Goal: Transaction & Acquisition: Purchase product/service

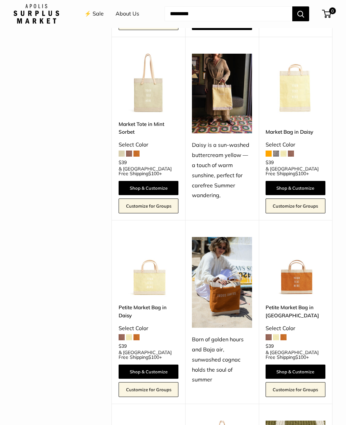
scroll to position [449, 0]
click at [159, 181] on link "Shop & Customize" at bounding box center [148, 188] width 60 height 14
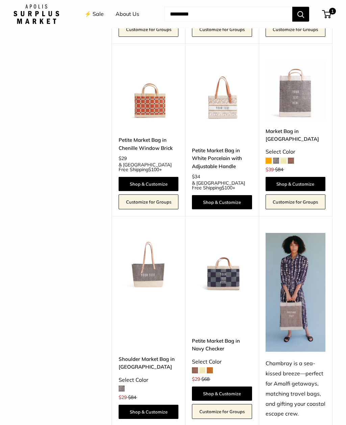
scroll to position [1140, 0]
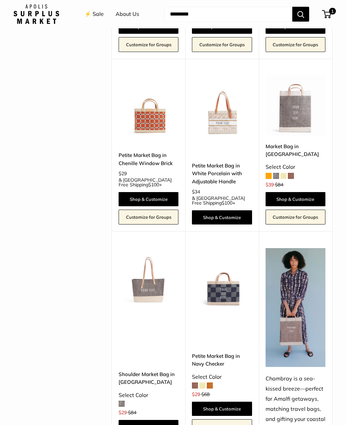
click at [308, 192] on link "Shop & Customize" at bounding box center [295, 199] width 60 height 14
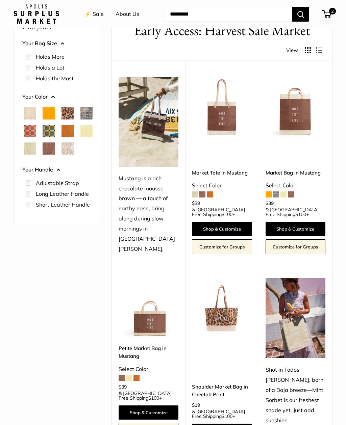
scroll to position [0, 0]
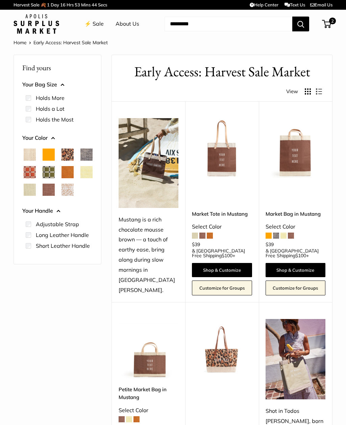
click at [231, 173] on img at bounding box center [222, 148] width 60 height 60
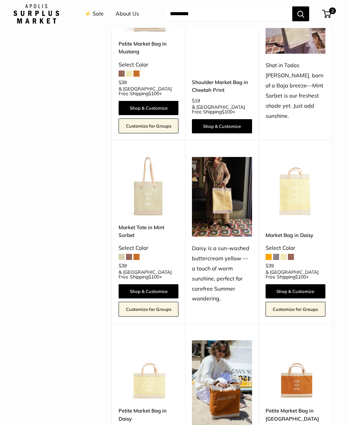
scroll to position [346, 0]
click at [135, 284] on link "Shop & Customize" at bounding box center [148, 291] width 60 height 14
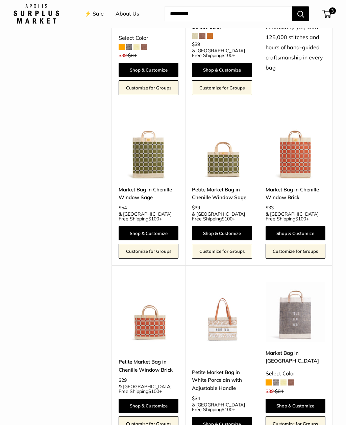
scroll to position [934, 0]
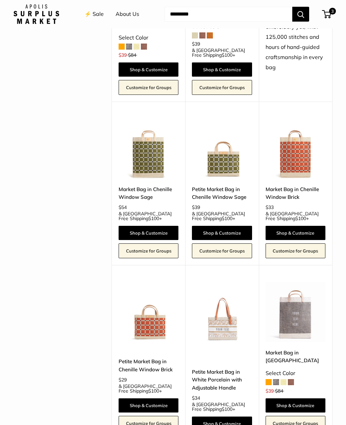
click at [140, 144] on img at bounding box center [148, 148] width 60 height 60
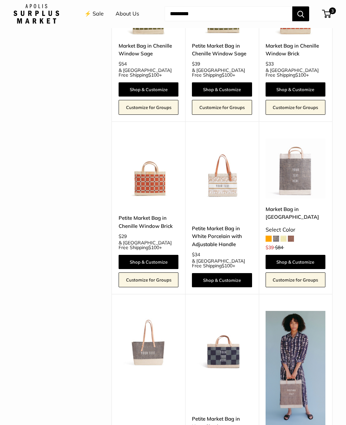
scroll to position [1122, 0]
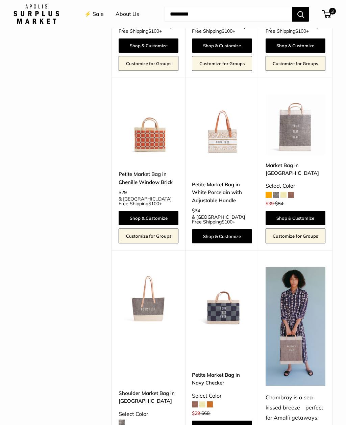
click at [139, 276] on img at bounding box center [148, 297] width 60 height 60
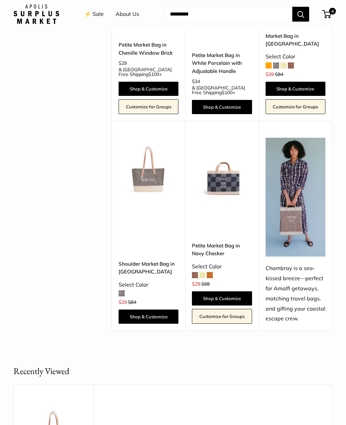
scroll to position [1160, 0]
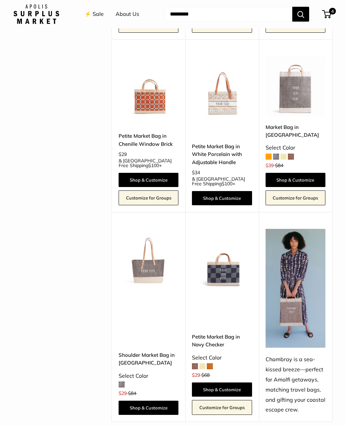
click at [234, 247] on img at bounding box center [222, 259] width 60 height 60
click at [227, 85] on img at bounding box center [222, 86] width 60 height 60
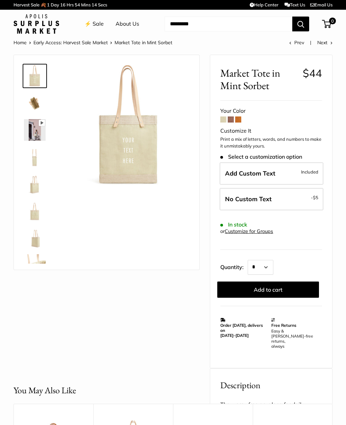
click at [297, 197] on label "No Custom Text - $5" at bounding box center [271, 199] width 104 height 22
click at [282, 286] on button "Add to cart" at bounding box center [268, 289] width 102 height 16
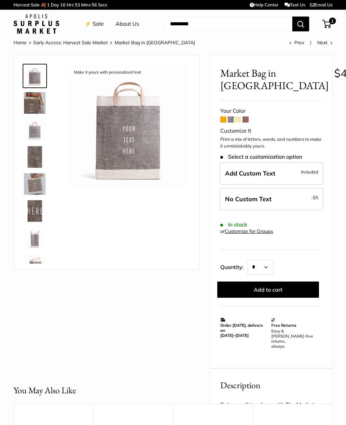
click at [284, 198] on label "No Custom Text - $5" at bounding box center [271, 199] width 104 height 22
click at [278, 287] on button "Add to cart" at bounding box center [268, 289] width 102 height 16
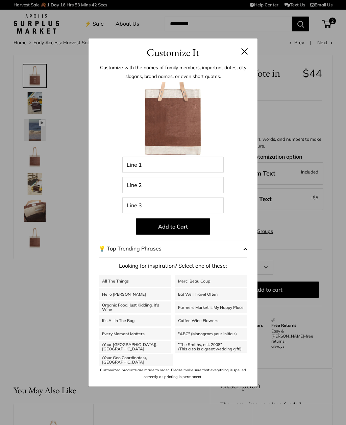
click at [247, 51] on button at bounding box center [244, 51] width 7 height 7
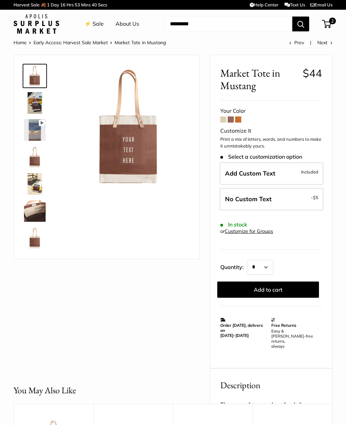
click at [34, 158] on img at bounding box center [35, 157] width 22 height 22
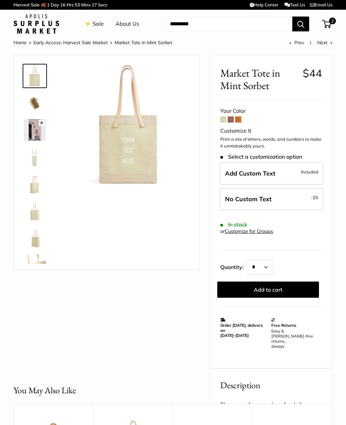
click at [301, 198] on label "No Custom Text - $5" at bounding box center [271, 199] width 104 height 22
click at [281, 289] on button "Add to cart" at bounding box center [268, 289] width 102 height 16
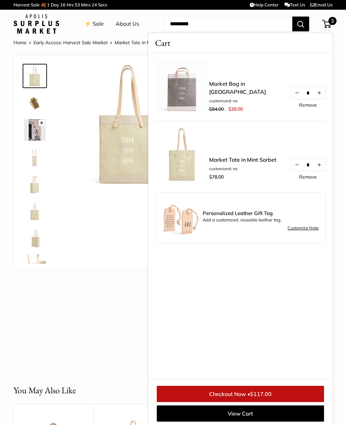
click at [58, 306] on div "Pause Play % buffered 00:00 Unmute Mute Exit fullscreen Enter fullscreen Play" at bounding box center [107, 209] width 186 height 309
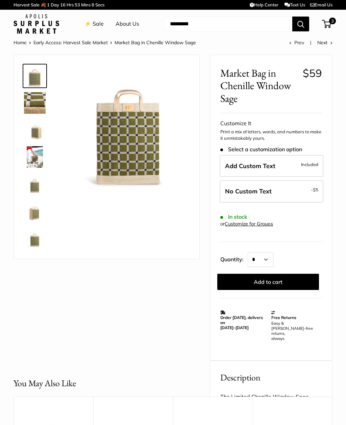
click at [30, 132] on img at bounding box center [35, 130] width 22 height 22
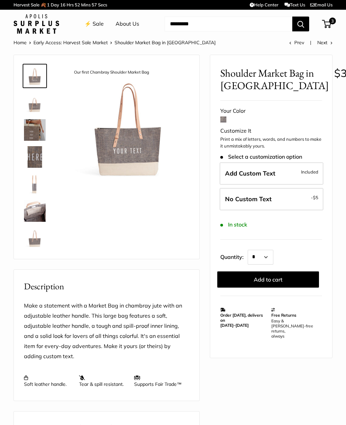
click at [302, 199] on label "No Custom Text - $5" at bounding box center [271, 199] width 104 height 22
click at [281, 275] on button "Add to cart" at bounding box center [268, 279] width 102 height 16
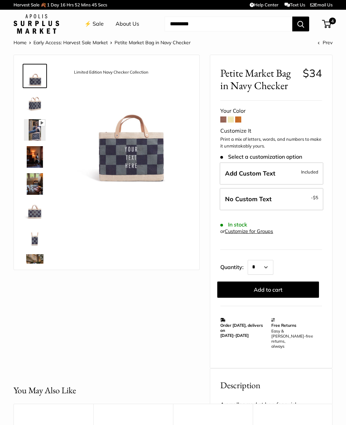
click at [30, 105] on img at bounding box center [35, 103] width 22 height 22
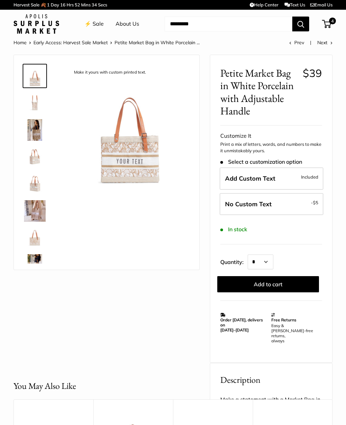
click at [30, 107] on img at bounding box center [35, 103] width 22 height 22
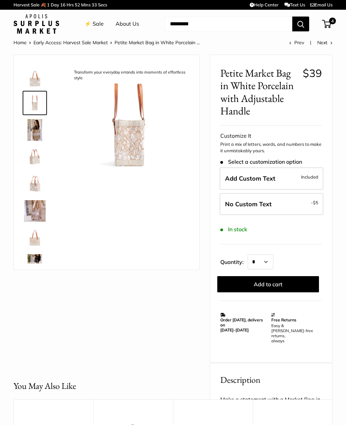
click at [29, 132] on img at bounding box center [35, 130] width 22 height 22
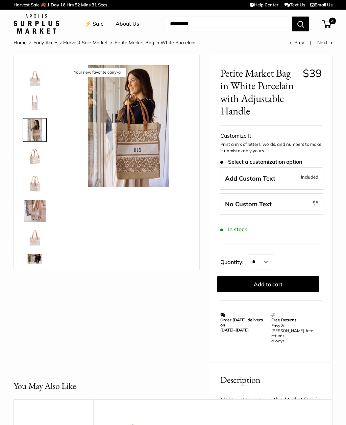
click at [31, 159] on img at bounding box center [35, 157] width 22 height 22
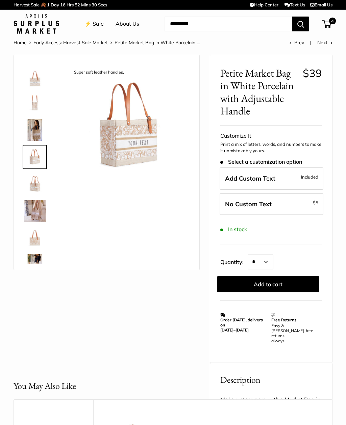
click at [29, 256] on img at bounding box center [35, 265] width 22 height 22
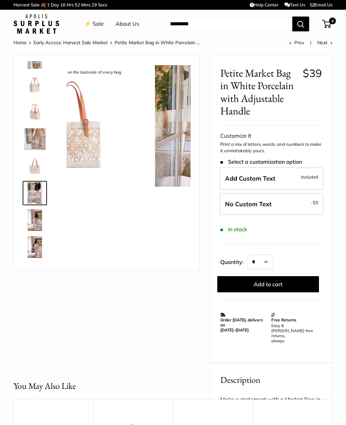
scroll to position [97, 0]
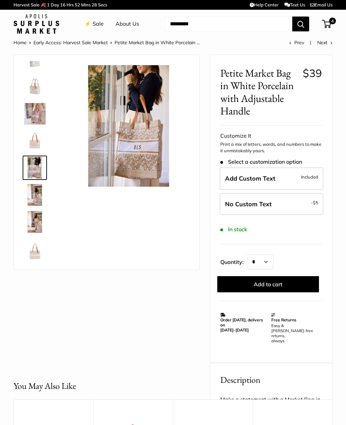
click at [35, 194] on img at bounding box center [35, 195] width 22 height 22
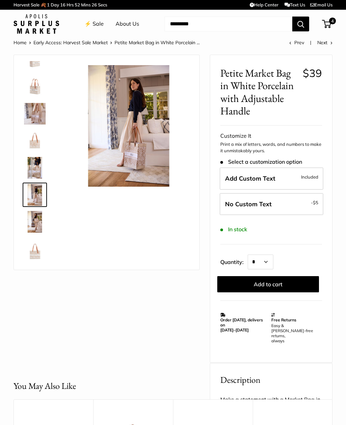
click at [30, 221] on img at bounding box center [35, 222] width 22 height 22
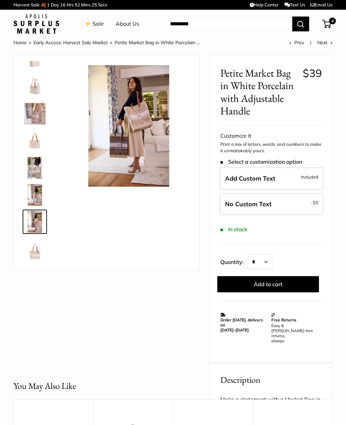
click at [31, 245] on img at bounding box center [35, 249] width 22 height 22
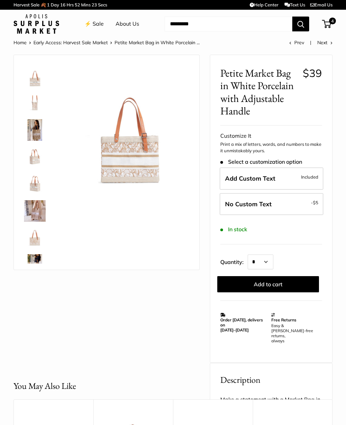
scroll to position [0, 0]
click at [31, 84] on img at bounding box center [35, 76] width 22 height 22
click at [302, 178] on span "Included" at bounding box center [309, 177] width 17 height 8
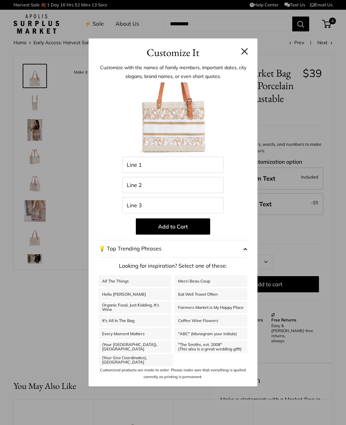
click at [30, 159] on div "Customize It Customize with the names of family members, important dates, city …" at bounding box center [173, 212] width 346 height 425
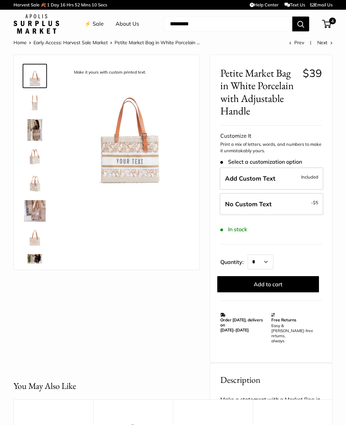
click at [289, 178] on label "Add Custom Text Included" at bounding box center [271, 178] width 104 height 22
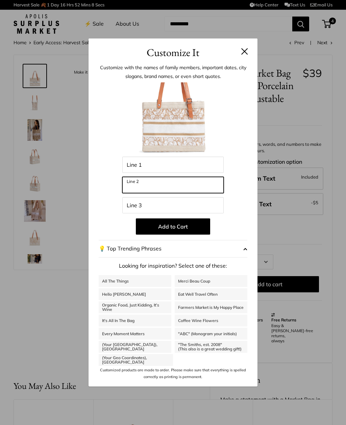
click at [190, 190] on input "Line 2" at bounding box center [172, 185] width 101 height 16
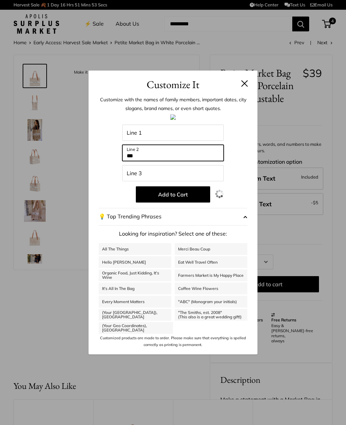
type input "***"
click at [189, 199] on button "Add to Cart" at bounding box center [173, 194] width 74 height 16
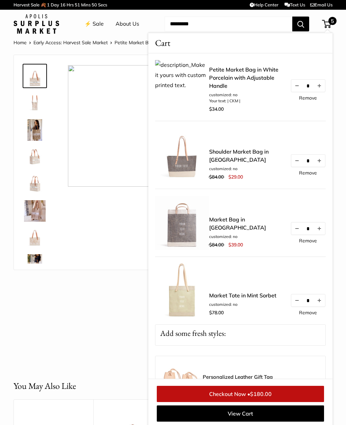
click at [245, 77] on link "Petite Market Bag in White Porcelain with Adjustable Handle" at bounding box center [246, 77] width 74 height 24
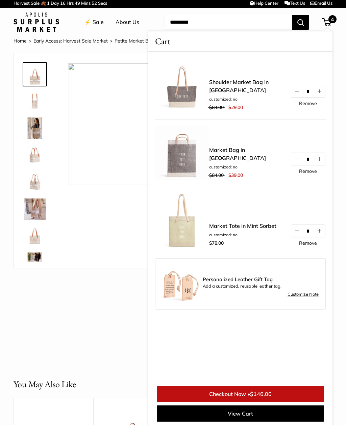
click at [92, 22] on link "⚡️ Sale" at bounding box center [93, 22] width 19 height 10
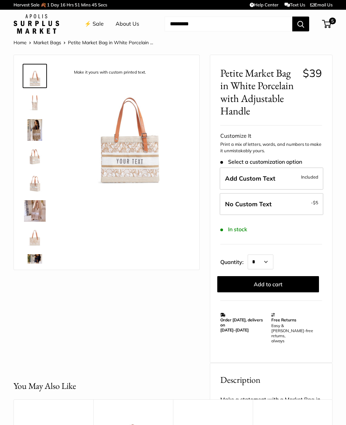
click at [327, 27] on span "5" at bounding box center [326, 24] width 9 height 8
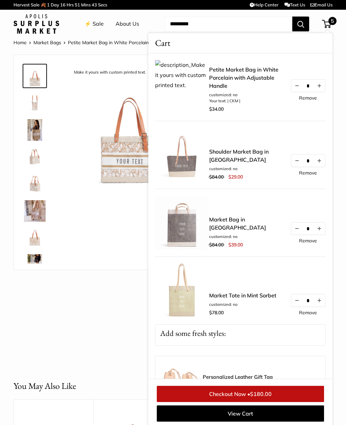
click at [313, 98] on link "Remove" at bounding box center [308, 98] width 18 height 5
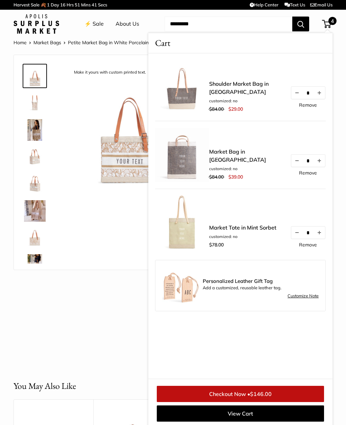
click at [109, 318] on div "Make it yours with custom printed text. Transform your everyday errands into mo…" at bounding box center [107, 207] width 186 height 304
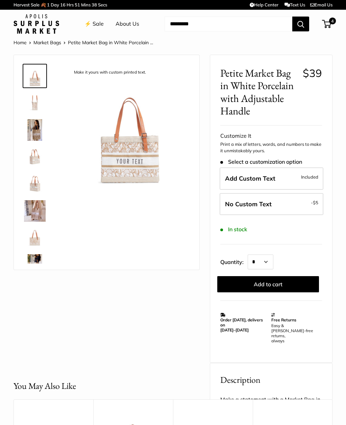
click at [313, 173] on span "Included" at bounding box center [309, 177] width 17 height 8
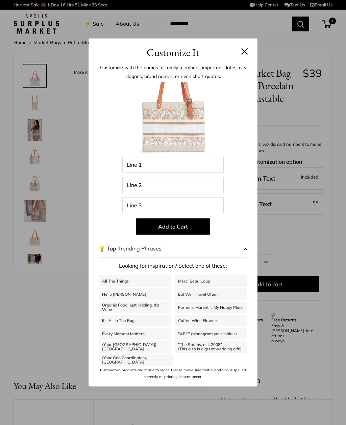
click at [126, 277] on link "All The Things" at bounding box center [135, 281] width 73 height 12
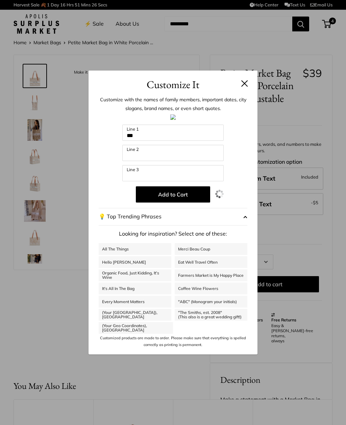
click at [244, 83] on button at bounding box center [244, 83] width 7 height 7
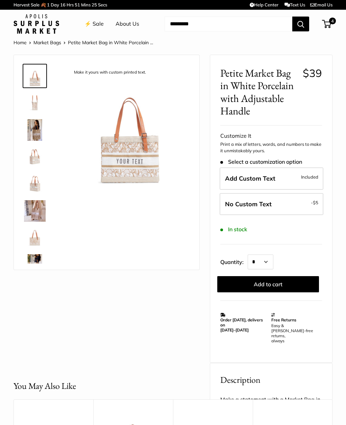
click at [29, 152] on img at bounding box center [35, 157] width 22 height 22
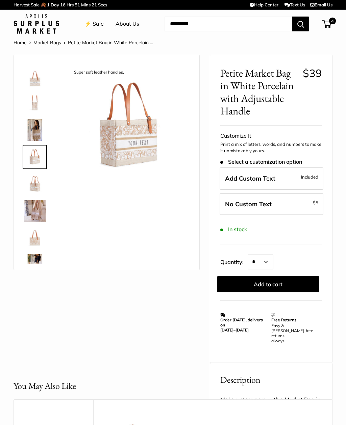
click at [34, 180] on img at bounding box center [35, 184] width 22 height 22
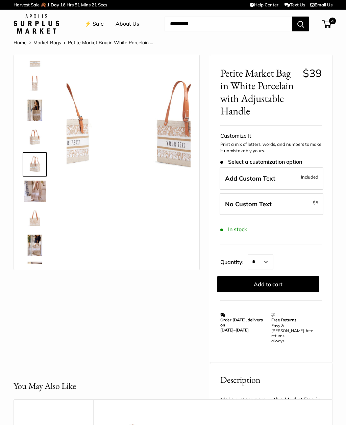
scroll to position [21, 0]
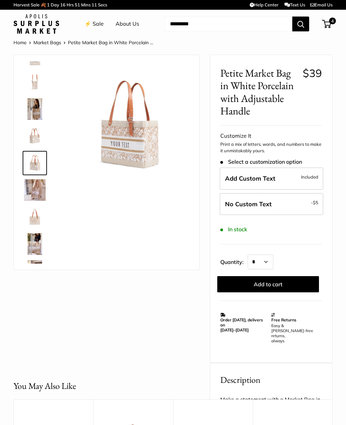
click at [287, 176] on label "Add Custom Text Included" at bounding box center [271, 178] width 104 height 22
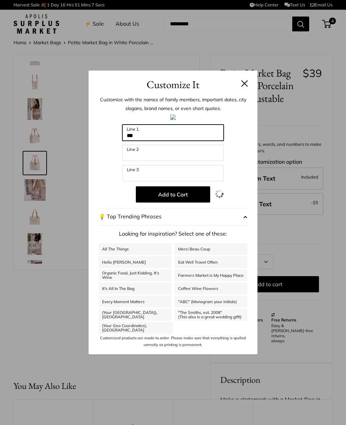
click at [211, 125] on input "***" at bounding box center [172, 133] width 101 height 16
click at [208, 136] on input "***" at bounding box center [172, 133] width 101 height 16
type input "*"
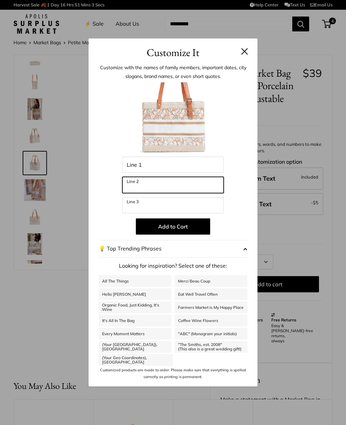
click at [206, 189] on input "Line 2" at bounding box center [172, 185] width 101 height 16
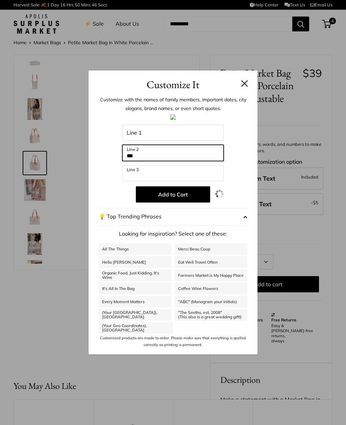
type input "***"
click at [247, 83] on button at bounding box center [244, 83] width 7 height 7
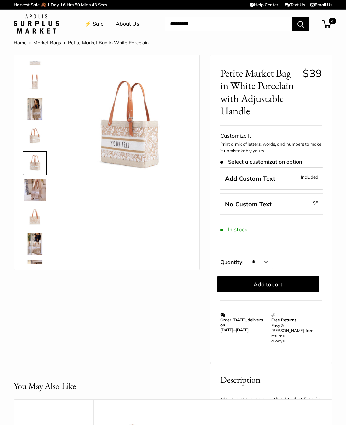
click at [31, 189] on img at bounding box center [35, 190] width 22 height 22
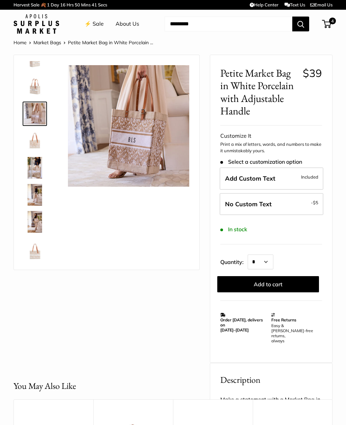
scroll to position [97, 0]
click at [29, 172] on img at bounding box center [35, 168] width 22 height 22
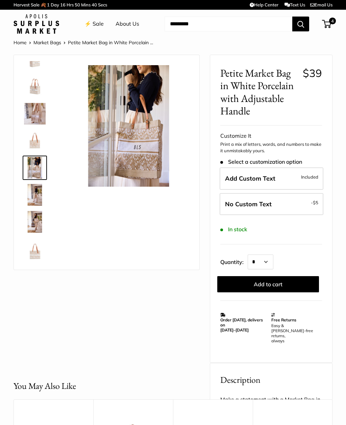
click at [34, 197] on img at bounding box center [35, 195] width 22 height 22
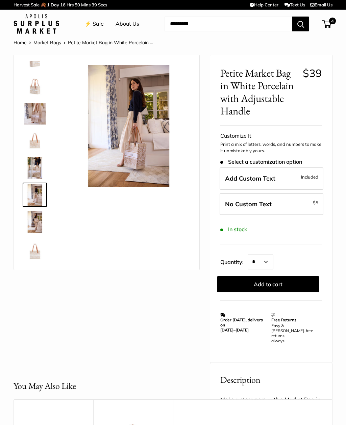
click at [36, 224] on img at bounding box center [35, 222] width 22 height 22
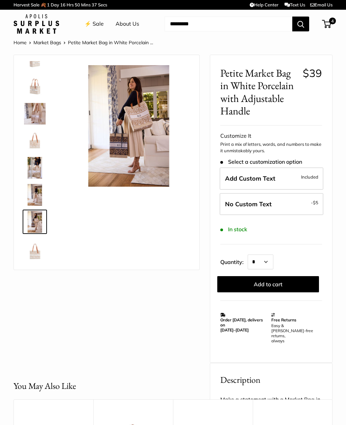
click at [303, 173] on span "Included" at bounding box center [309, 177] width 17 height 8
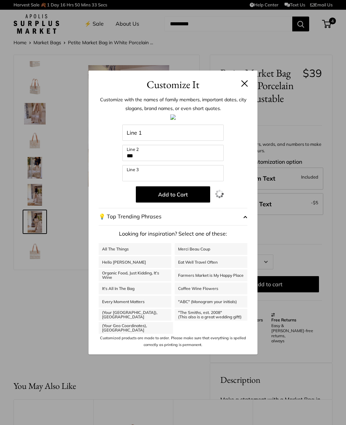
click at [247, 83] on button at bounding box center [244, 83] width 7 height 7
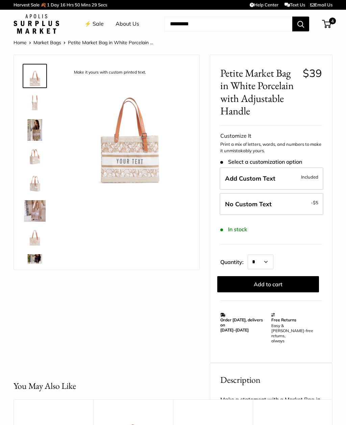
click at [312, 173] on span "Included" at bounding box center [309, 177] width 17 height 8
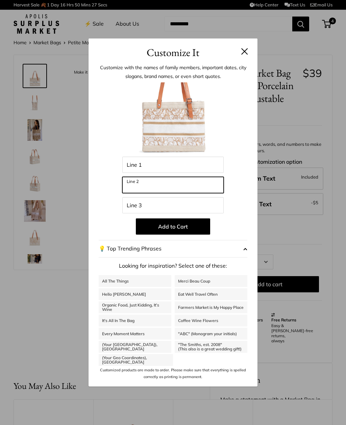
click at [148, 188] on input "Line 2" at bounding box center [172, 185] width 101 height 16
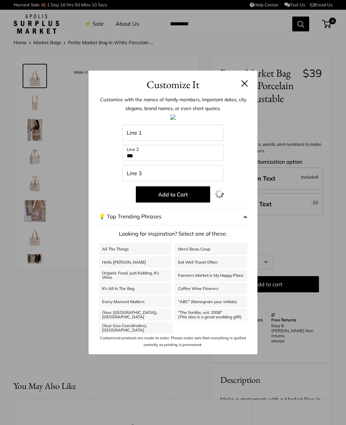
click at [243, 86] on button at bounding box center [244, 83] width 7 height 7
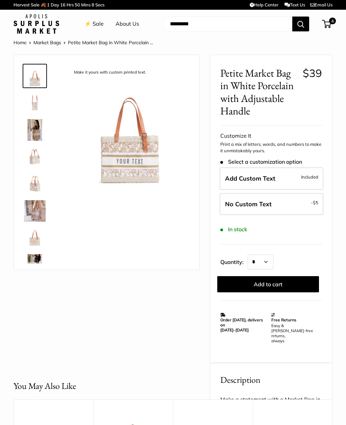
click at [289, 177] on label "Add Custom Text Included" at bounding box center [271, 178] width 104 height 22
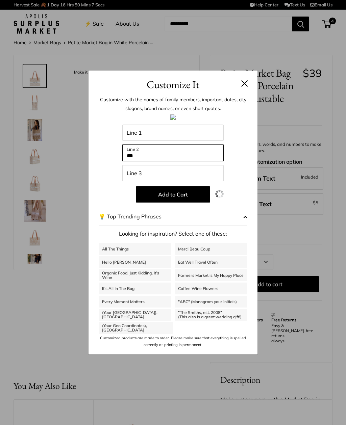
click at [205, 154] on input "***" at bounding box center [172, 153] width 101 height 16
type input "*"
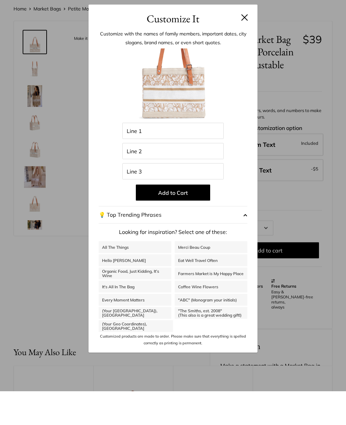
click at [203, 275] on link "Merci Beau Coup" at bounding box center [211, 281] width 73 height 12
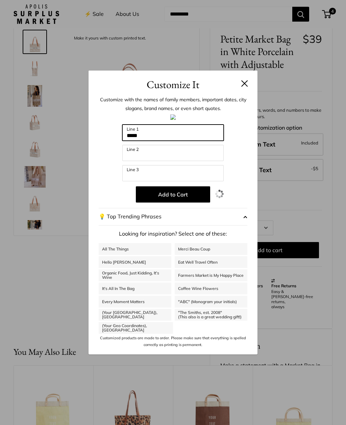
click at [202, 141] on input "*****" at bounding box center [172, 133] width 101 height 16
type input "*"
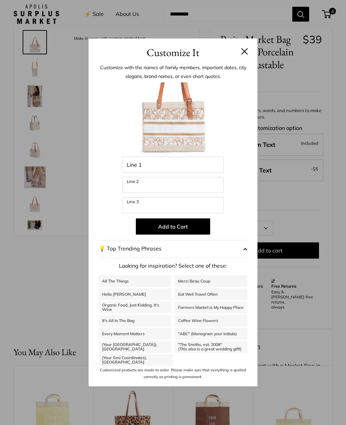
click at [244, 55] on button at bounding box center [244, 51] width 7 height 7
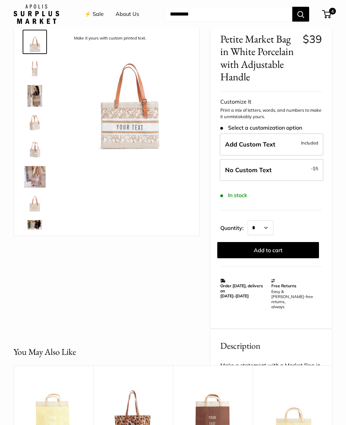
scroll to position [0, 0]
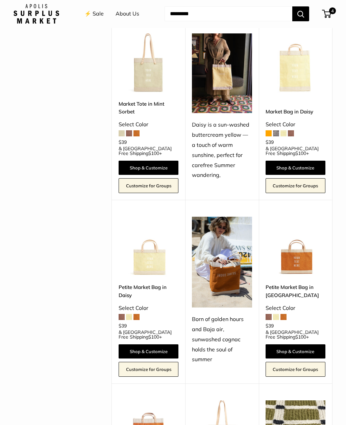
scroll to position [469, 0]
click at [306, 161] on link "Shop & Customize" at bounding box center [295, 168] width 60 height 14
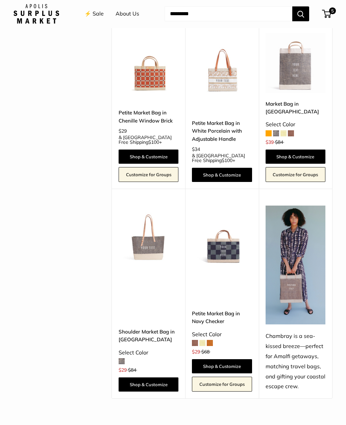
scroll to position [1183, 0]
click at [236, 359] on link "Shop & Customize" at bounding box center [222, 366] width 60 height 14
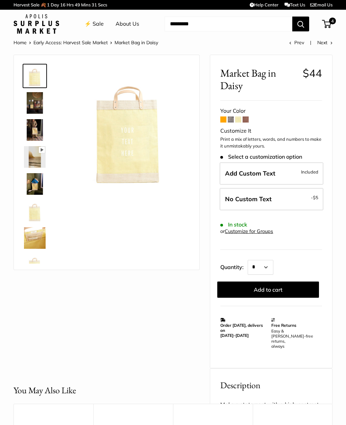
click at [305, 195] on label "No Custom Text - $5" at bounding box center [271, 199] width 104 height 22
click at [292, 285] on button "Add to cart" at bounding box center [268, 289] width 102 height 16
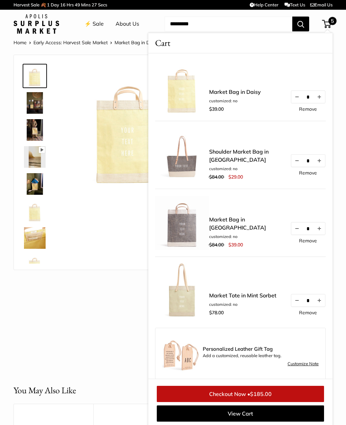
click at [72, 285] on div "The Original Market Bag in Daisy Pause Play % buffered 00:00 Unmute Mute Exit f…" at bounding box center [107, 209] width 186 height 309
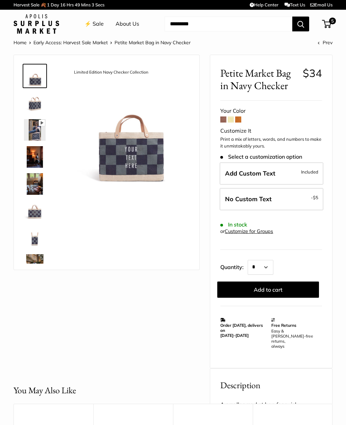
click at [290, 198] on label "No Custom Text - $5" at bounding box center [271, 199] width 104 height 22
click at [284, 288] on button "Add to cart" at bounding box center [268, 289] width 102 height 16
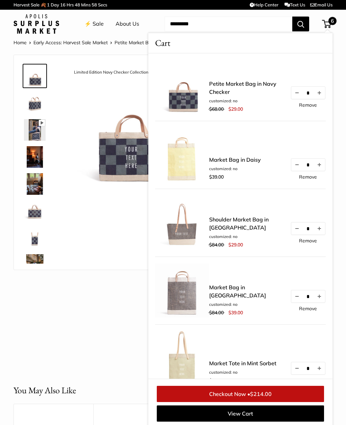
click at [110, 342] on div "Limited Edition Navy Checker Collection Pause Play % buffered 00:00 Unmute Mute…" at bounding box center [107, 209] width 186 height 309
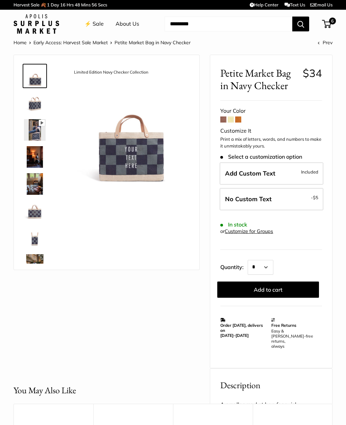
click at [100, 26] on link "⚡️ Sale" at bounding box center [93, 24] width 19 height 10
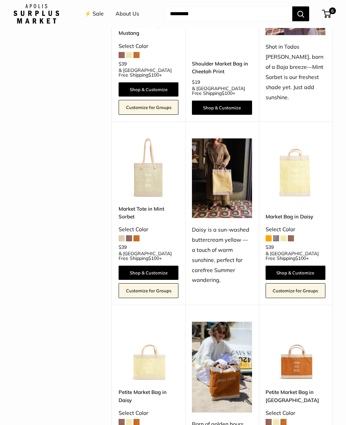
scroll to position [364, 0]
click at [307, 169] on img at bounding box center [295, 168] width 60 height 60
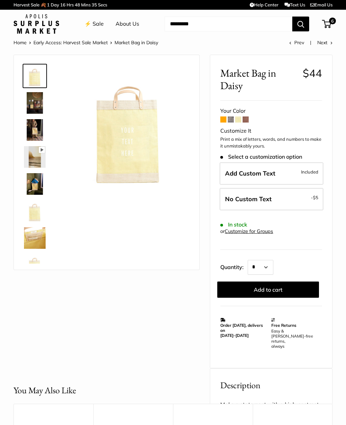
click at [229, 120] on span at bounding box center [230, 119] width 6 height 6
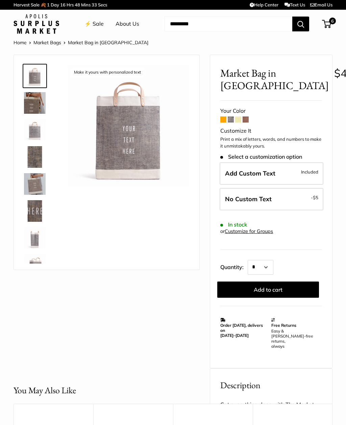
click at [239, 118] on span at bounding box center [238, 119] width 6 height 6
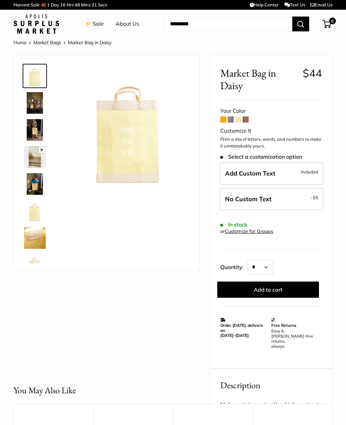
click at [246, 120] on span at bounding box center [245, 119] width 6 height 6
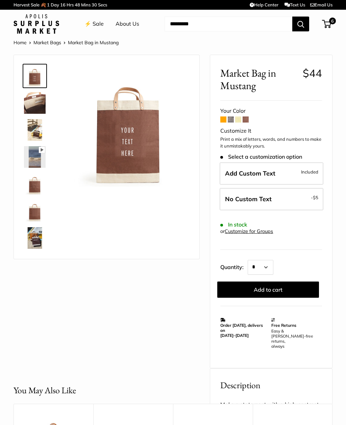
click at [248, 122] on span at bounding box center [245, 119] width 6 height 6
click at [225, 117] on span at bounding box center [223, 119] width 6 height 6
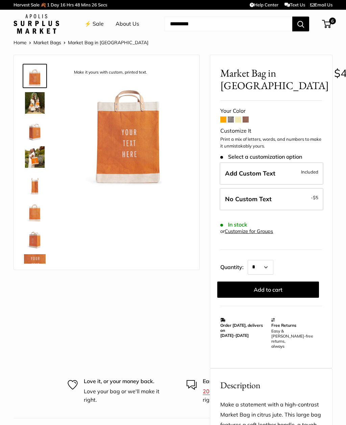
click at [239, 119] on span at bounding box center [238, 119] width 6 height 6
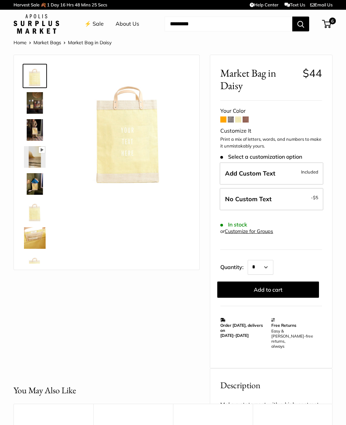
click at [329, 27] on span "6" at bounding box center [326, 24] width 9 height 8
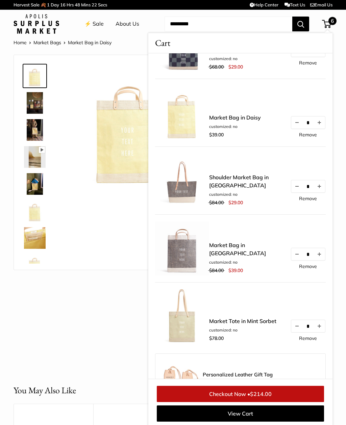
scroll to position [42, 0]
click at [321, 184] on button "Increase quantity by 1" at bounding box center [318, 187] width 11 height 12
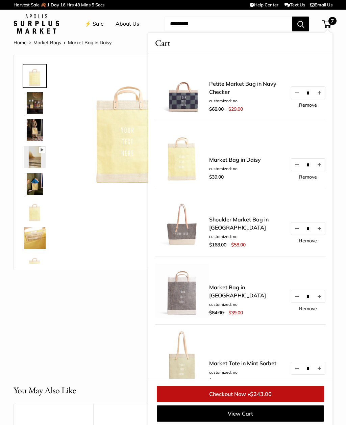
click at [317, 92] on button "Increase quantity by 1" at bounding box center [318, 93] width 11 height 12
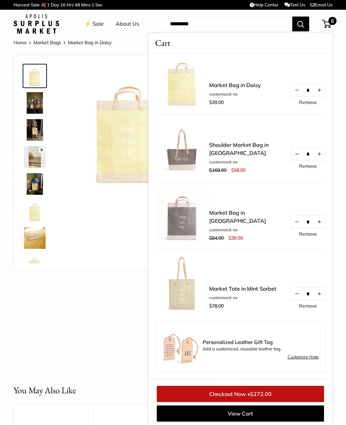
scroll to position [75, 0]
click at [316, 225] on button "Increase quantity by 1" at bounding box center [318, 221] width 11 height 12
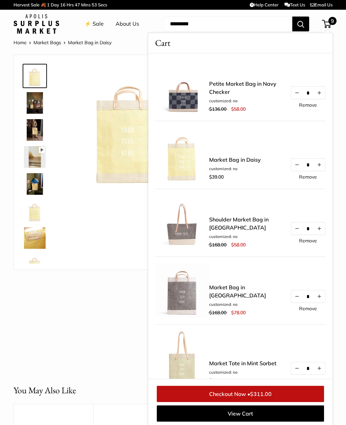
click at [317, 162] on button "Increase quantity by 1" at bounding box center [318, 165] width 11 height 12
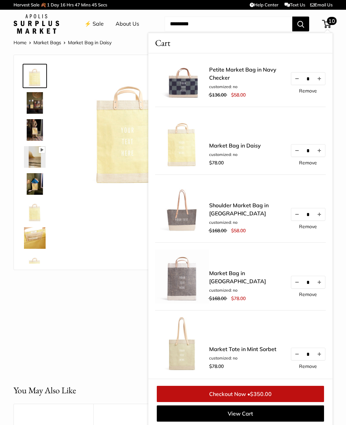
scroll to position [0, 0]
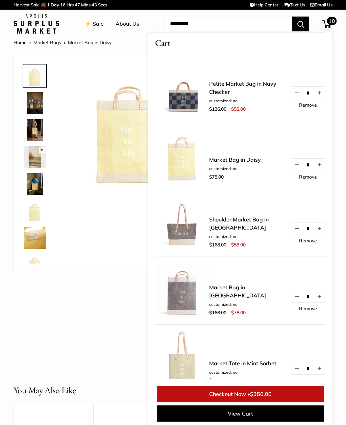
click at [307, 107] on link "Remove" at bounding box center [308, 105] width 18 height 5
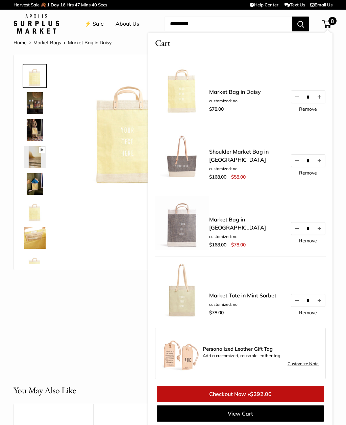
click at [37, 286] on div "The Original Market Bag in Daisy Pause Play % buffered 00:00 Unmute Mute Exit f…" at bounding box center [107, 209] width 186 height 309
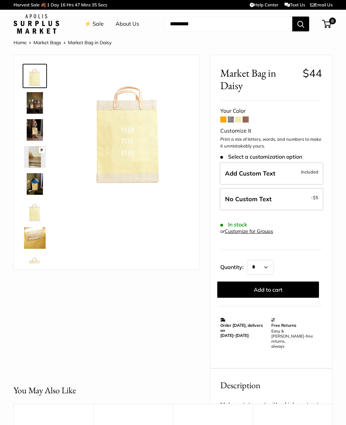
click at [95, 22] on link "⚡️ Sale" at bounding box center [93, 24] width 19 height 10
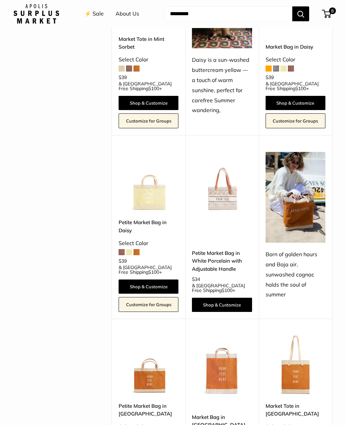
scroll to position [534, 0]
click at [228, 298] on link "Shop & Customize" at bounding box center [222, 305] width 60 height 14
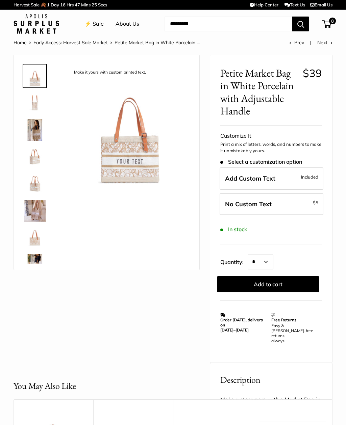
click at [33, 106] on img at bounding box center [35, 103] width 22 height 22
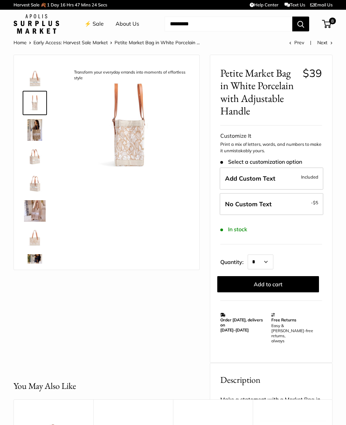
click at [36, 131] on img at bounding box center [35, 130] width 22 height 22
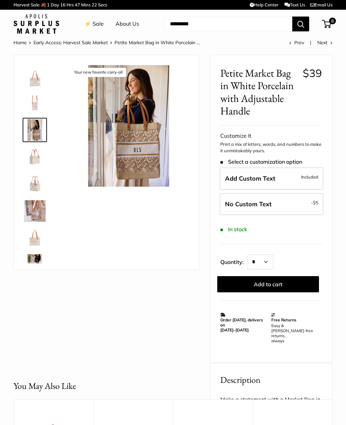
click at [37, 147] on img at bounding box center [35, 157] width 22 height 22
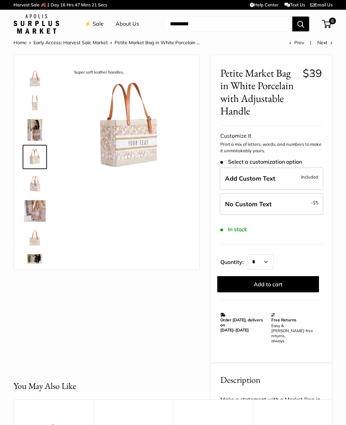
click at [38, 182] on img at bounding box center [35, 184] width 22 height 22
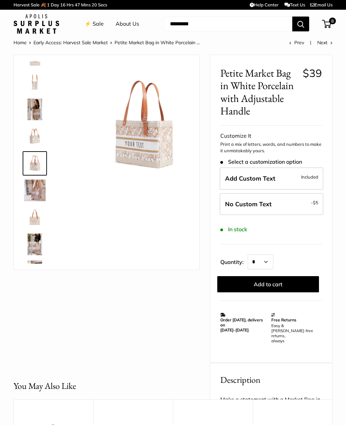
scroll to position [21, 0]
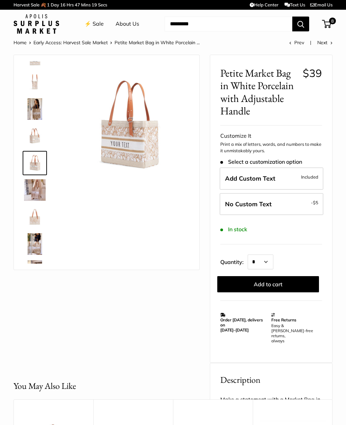
click at [33, 188] on img at bounding box center [35, 190] width 22 height 22
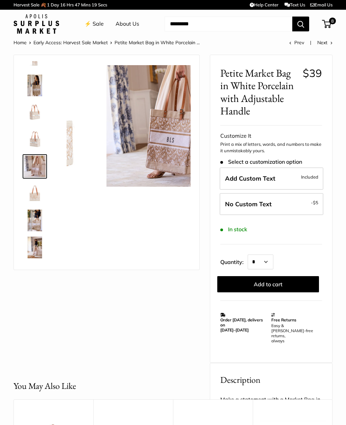
scroll to position [48, 0]
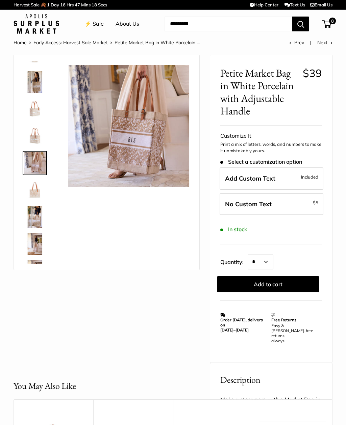
click at [308, 176] on span "Included" at bounding box center [309, 177] width 17 height 8
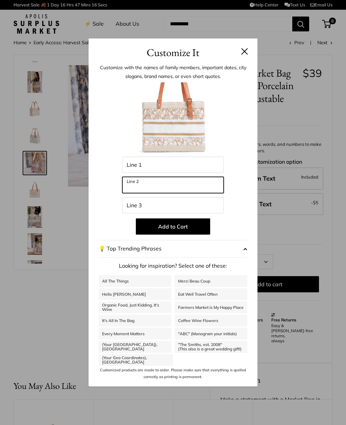
click at [137, 187] on input "Line 2" at bounding box center [172, 185] width 101 height 16
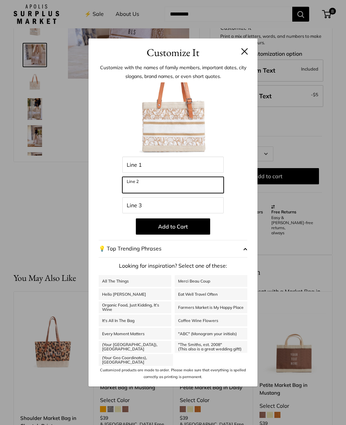
scroll to position [97, 0]
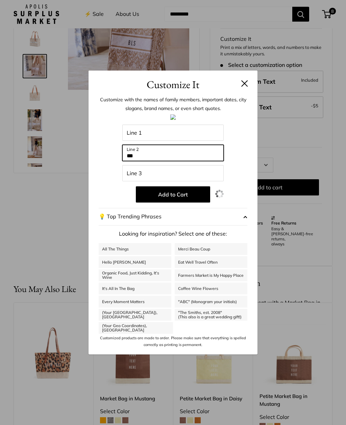
type input "***"
click at [188, 195] on button "Add to Cart" at bounding box center [173, 194] width 74 height 16
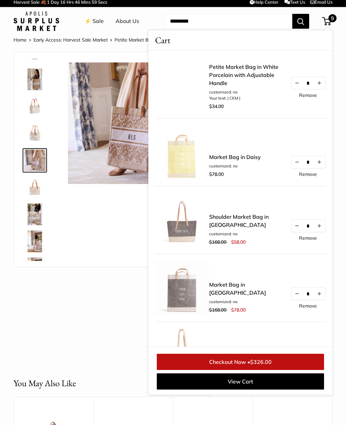
scroll to position [0, 0]
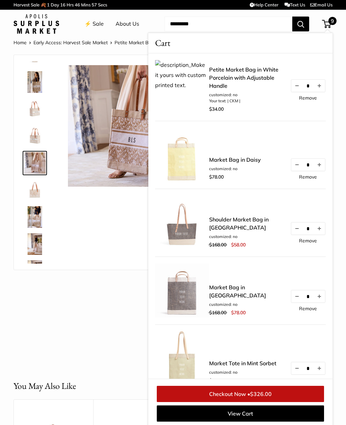
click at [90, 254] on div "Transform your everyday errands into moments of effortless style Your new favor…" at bounding box center [106, 162] width 168 height 201
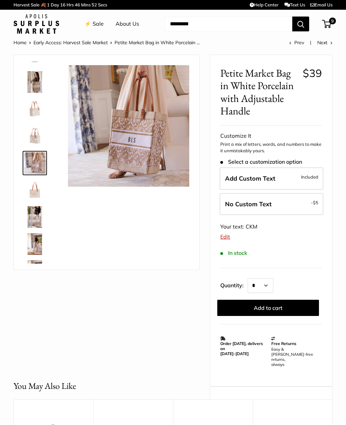
click at [327, 40] on link "Next" at bounding box center [324, 42] width 15 height 6
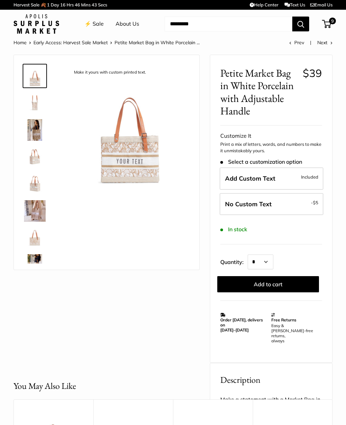
click at [95, 26] on link "⚡️ Sale" at bounding box center [93, 24] width 19 height 10
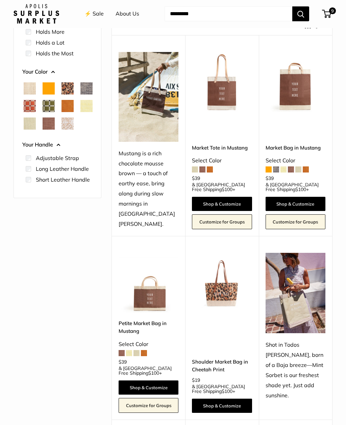
click at [48, 271] on div "Find yours Your Bag Size Holds the Most" at bounding box center [58, 201] width 88 height 425
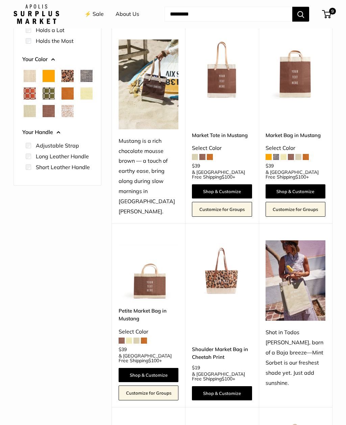
scroll to position [64, 0]
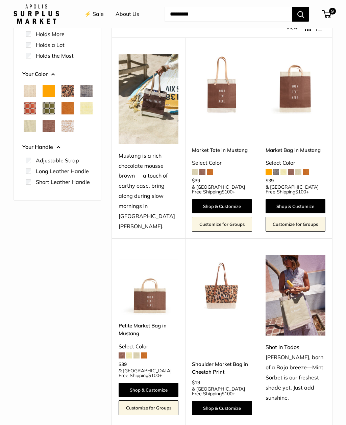
click at [304, 199] on link "Shop & Customize" at bounding box center [295, 206] width 60 height 14
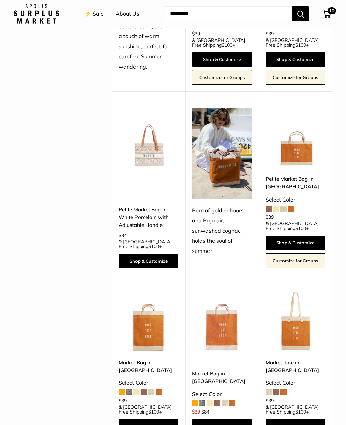
scroll to position [761, 0]
click at [328, 17] on span "10" at bounding box center [326, 14] width 9 height 8
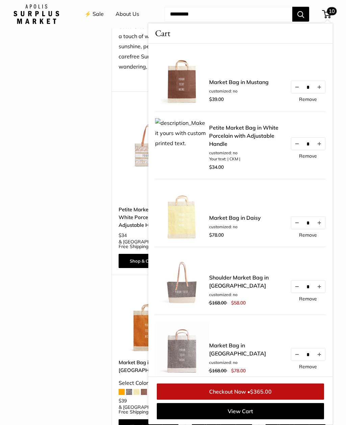
click at [88, 221] on div "Find yours Your Bag Size Holds the Most" at bounding box center [172, 149] width 329 height 1711
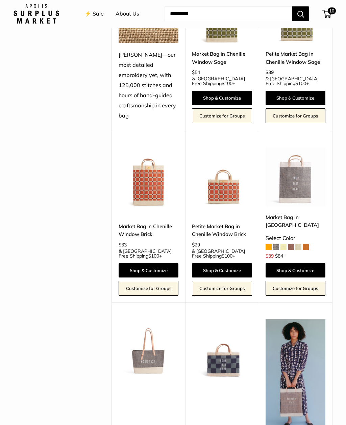
scroll to position [1253, 0]
click at [303, 263] on link "Shop & Customize" at bounding box center [295, 270] width 60 height 14
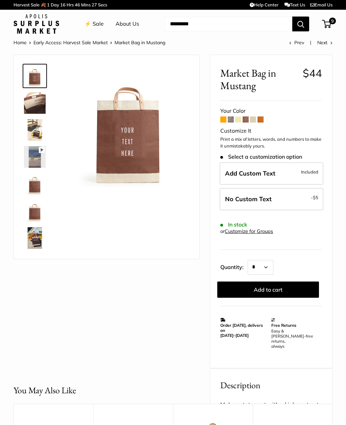
click at [281, 287] on button "Add to cart" at bounding box center [268, 289] width 102 height 16
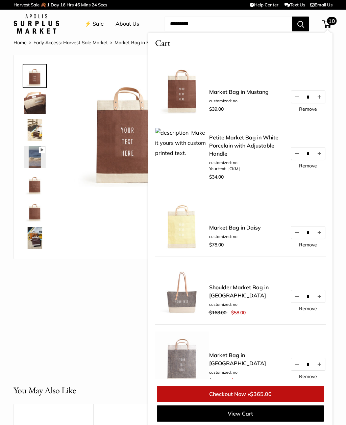
click at [78, 283] on div "Pause Play % buffered 00:00 Unmute Mute Exit fullscreen Enter fullscreen Play S…" at bounding box center [107, 209] width 186 height 309
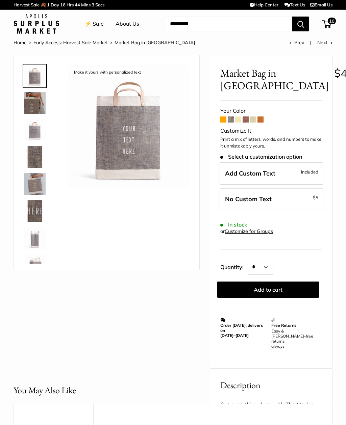
click at [303, 202] on label "No Custom Text - $5" at bounding box center [271, 199] width 104 height 22
click at [284, 285] on button "Add to cart" at bounding box center [268, 289] width 102 height 16
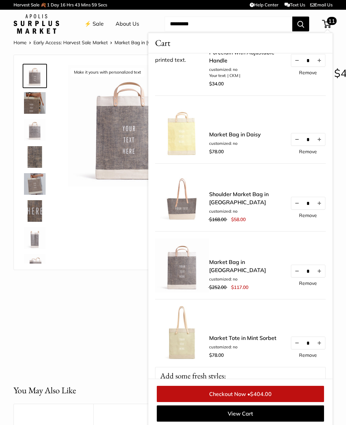
scroll to position [128, 0]
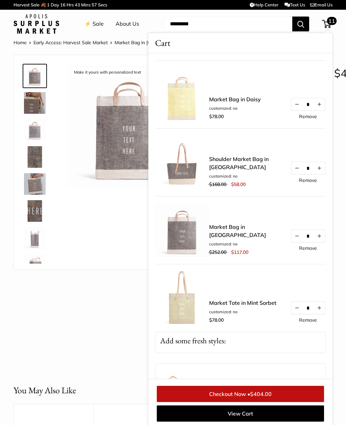
click at [294, 240] on button "Decrease quantity by 1" at bounding box center [296, 236] width 11 height 12
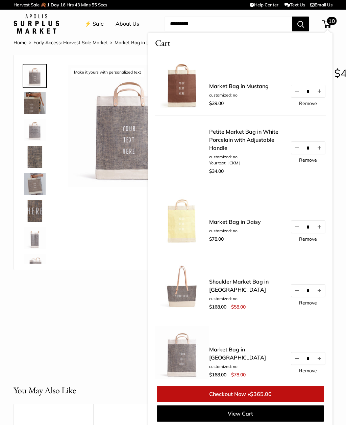
scroll to position [0, 0]
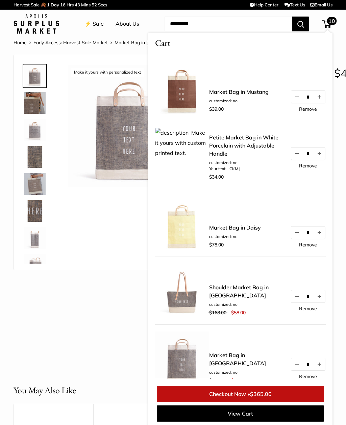
click at [259, 139] on link "Petite Market Bag in White Porcelain with Adjustable Handle" at bounding box center [246, 145] width 74 height 24
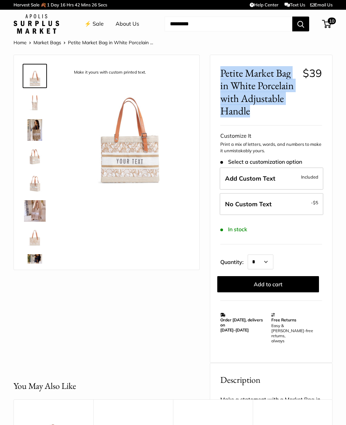
click at [155, 316] on div "Make it yours with custom printed text. Transform your everyday errands into mo…" at bounding box center [107, 207] width 186 height 304
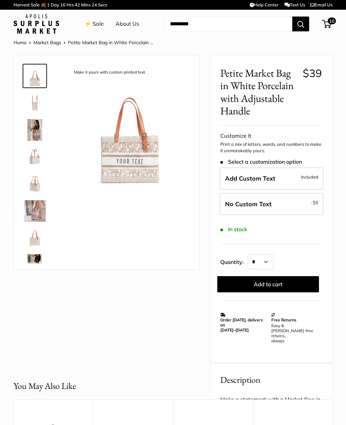
click at [31, 101] on img at bounding box center [35, 103] width 22 height 22
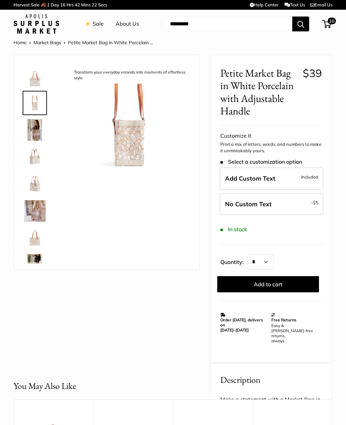
click at [32, 126] on img at bounding box center [35, 130] width 22 height 22
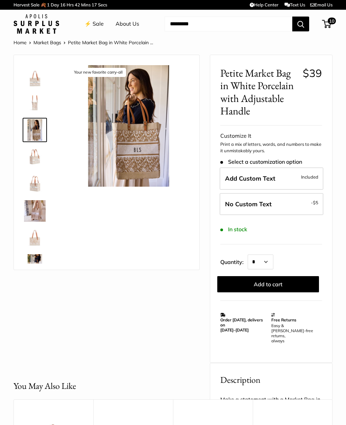
click at [33, 159] on img at bounding box center [35, 157] width 22 height 22
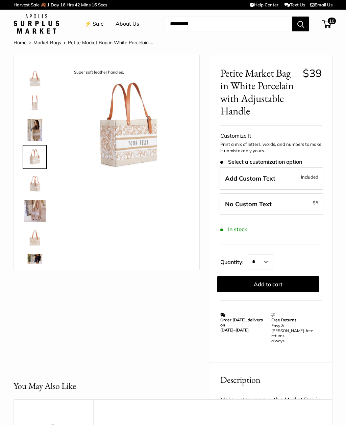
click at [36, 191] on img at bounding box center [35, 184] width 22 height 22
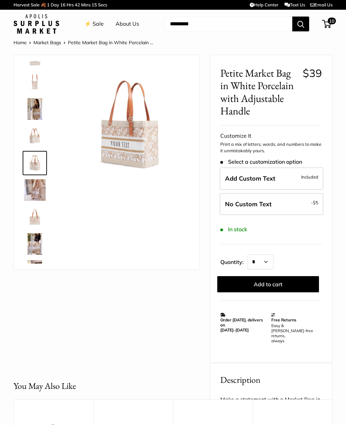
click at [33, 191] on img at bounding box center [35, 190] width 22 height 22
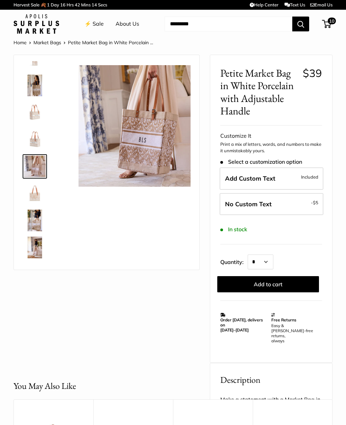
scroll to position [48, 0]
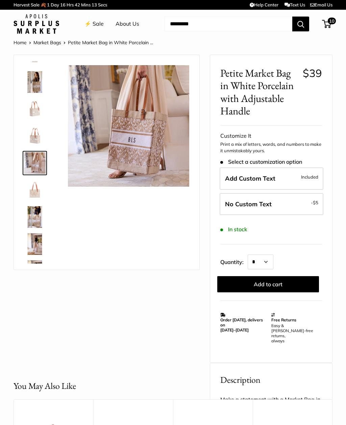
click at [31, 189] on img at bounding box center [35, 190] width 22 height 22
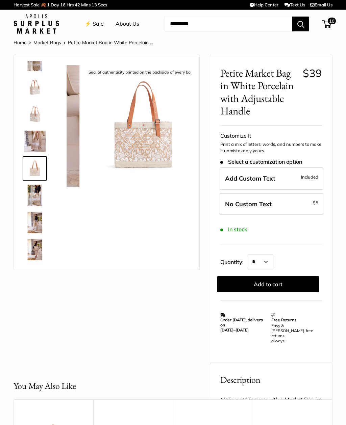
scroll to position [75, 0]
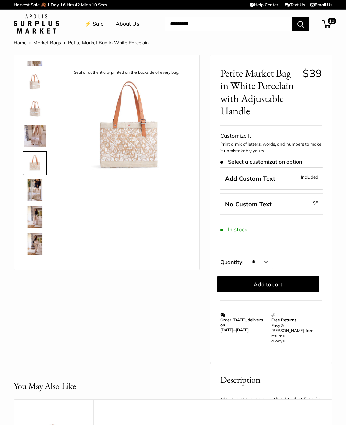
click at [119, 153] on img at bounding box center [128, 125] width 121 height 121
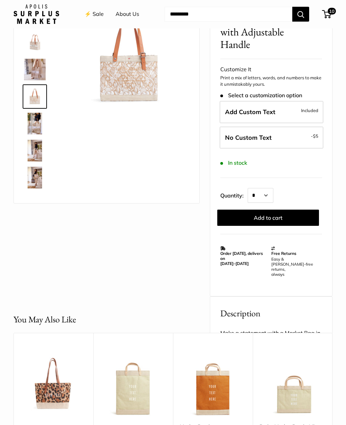
click at [114, 79] on img at bounding box center [128, 59] width 121 height 121
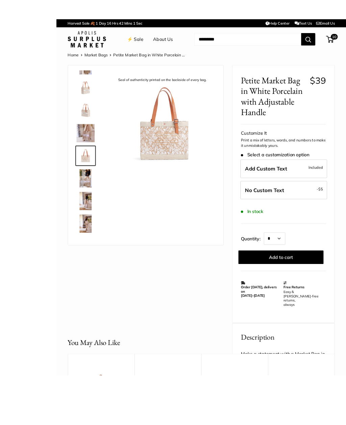
scroll to position [12, 0]
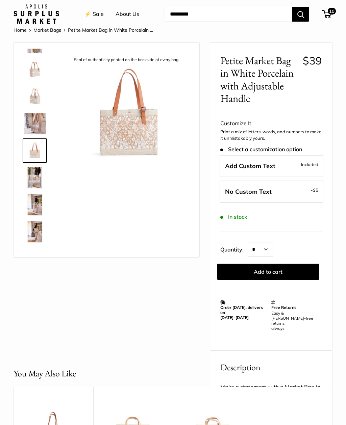
click at [34, 174] on img at bounding box center [35, 178] width 22 height 22
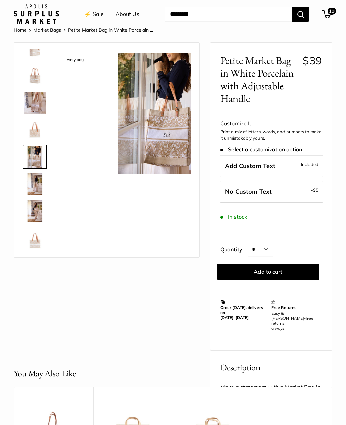
scroll to position [97, 0]
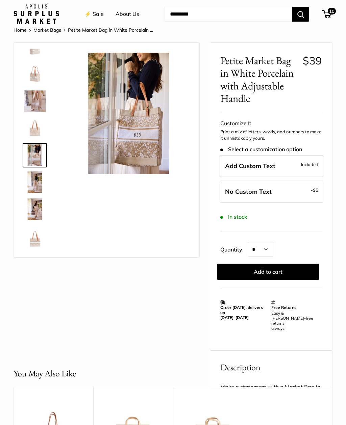
click at [37, 179] on img at bounding box center [35, 182] width 22 height 22
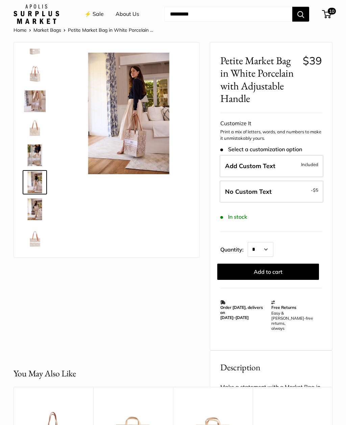
click at [32, 212] on img at bounding box center [35, 209] width 22 height 22
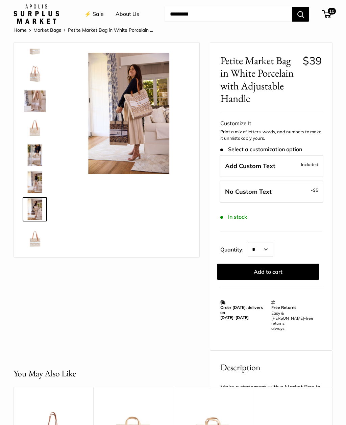
click at [30, 232] on img at bounding box center [35, 236] width 22 height 22
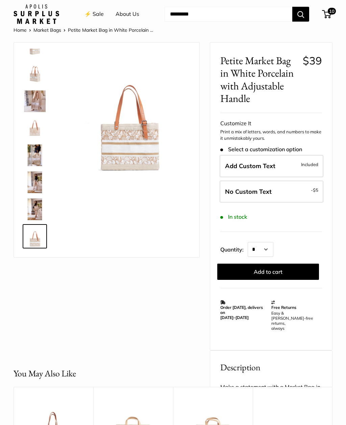
scroll to position [96, 0]
click at [37, 215] on img at bounding box center [35, 211] width 22 height 22
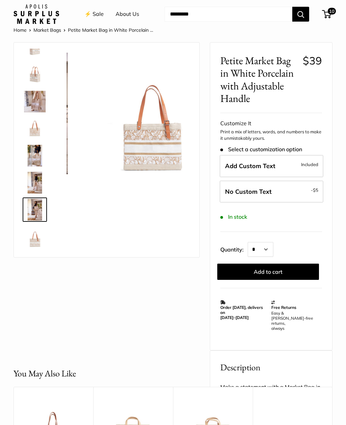
click at [31, 201] on img at bounding box center [35, 210] width 22 height 22
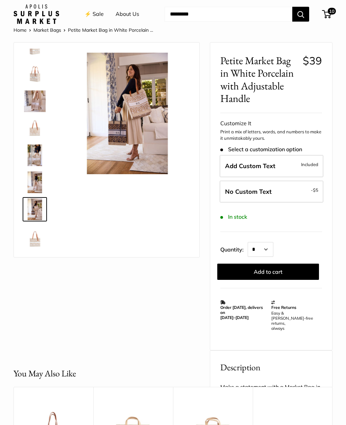
scroll to position [97, 0]
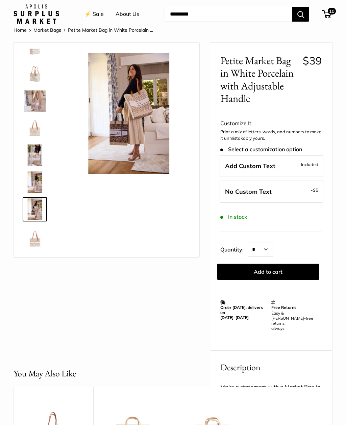
click at [328, 18] on span "10" at bounding box center [326, 14] width 9 height 8
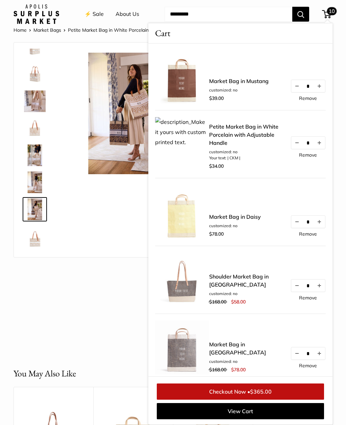
scroll to position [0, 0]
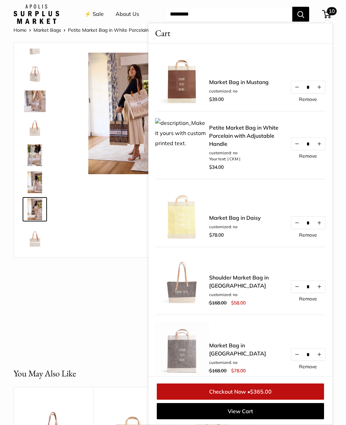
click at [56, 260] on div "Make it yours with custom printed text. Transform your everyday errands into mo…" at bounding box center [107, 194] width 186 height 304
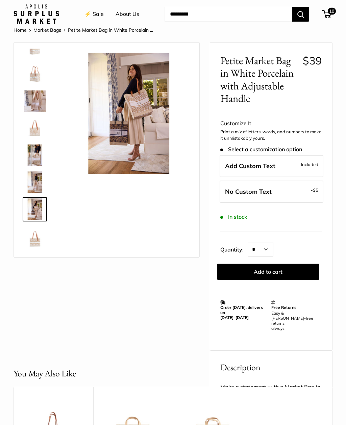
click at [55, 30] on link "Market Bags" at bounding box center [47, 30] width 28 height 6
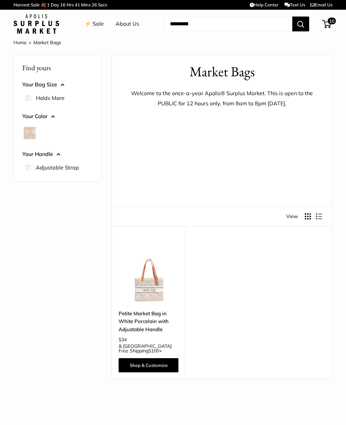
click at [93, 26] on link "⚡️ Sale" at bounding box center [93, 24] width 19 height 10
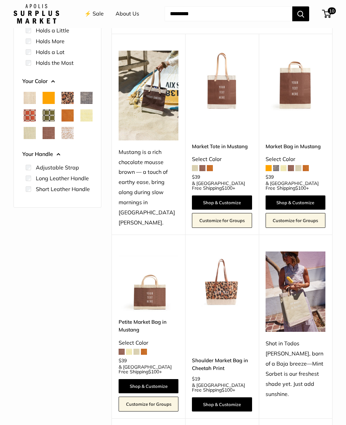
scroll to position [68, 0]
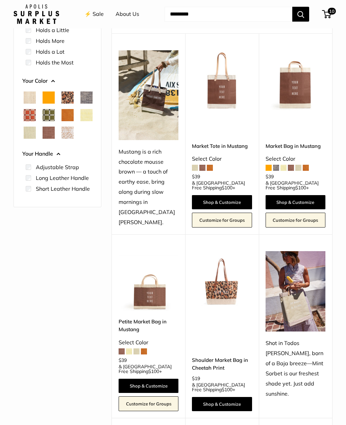
click at [74, 240] on div "Find yours Your Bag Size Holds a Little" at bounding box center [58, 199] width 88 height 425
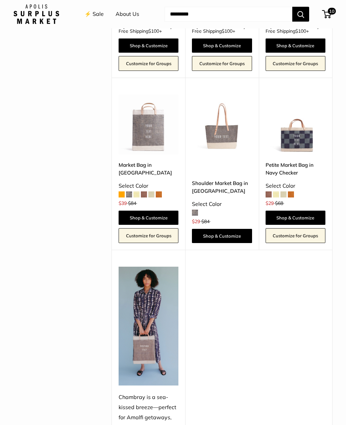
scroll to position [1469, 0]
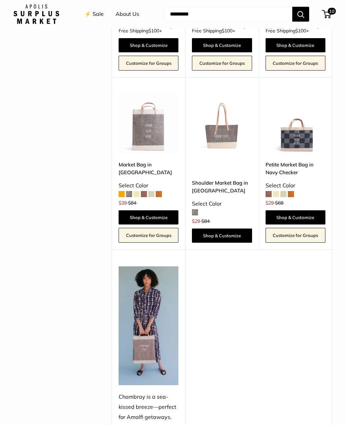
click at [306, 210] on link "Shop & Customize" at bounding box center [295, 217] width 60 height 14
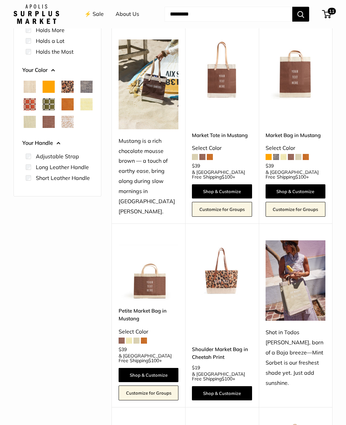
scroll to position [78, 0]
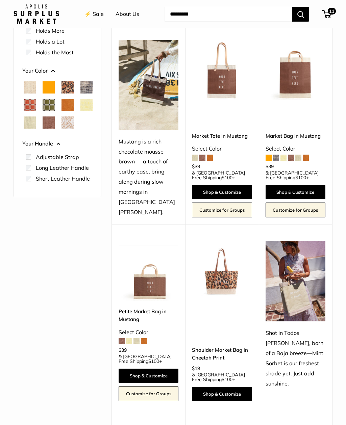
click at [237, 185] on link "Shop & Customize" at bounding box center [222, 192] width 60 height 14
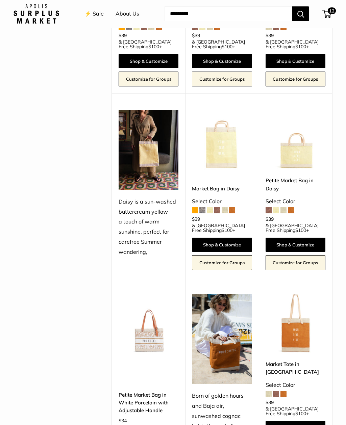
scroll to position [591, 0]
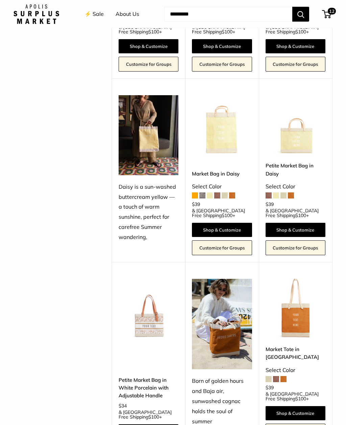
click at [132, 131] on img at bounding box center [148, 135] width 60 height 80
click at [326, 17] on span "12" at bounding box center [326, 14] width 9 height 8
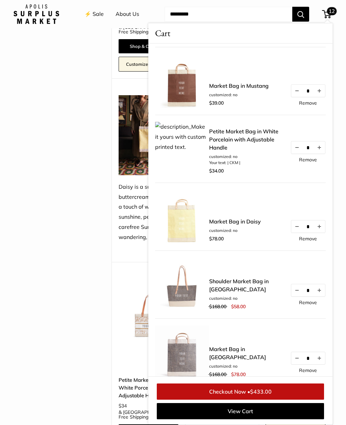
scroll to position [138, 0]
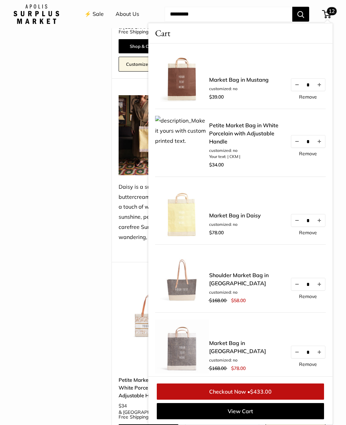
click at [312, 234] on link "Remove" at bounding box center [308, 232] width 18 height 5
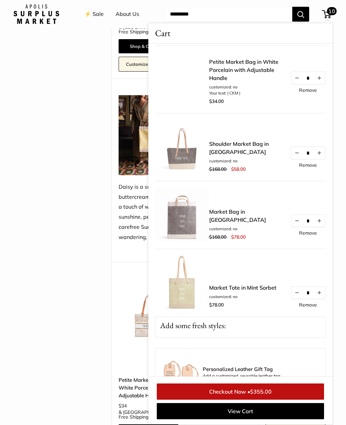
scroll to position [210, 0]
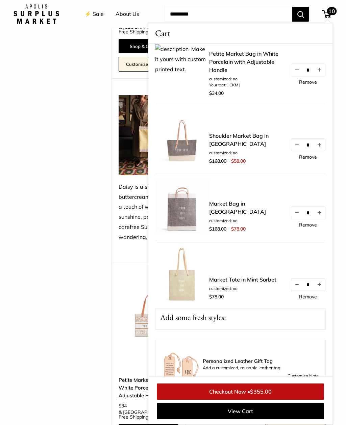
click at [40, 81] on div "Find yours Your Bag Size Holds a Little" at bounding box center [172, 401] width 329 height 1874
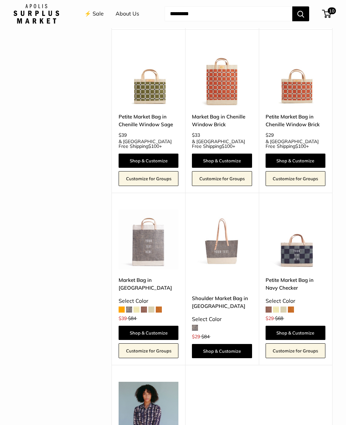
scroll to position [1353, 0]
click at [332, 12] on span "10" at bounding box center [331, 11] width 8 height 7
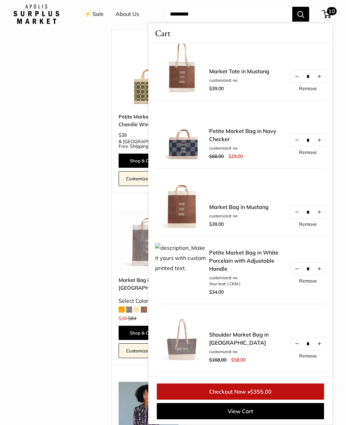
scroll to position [0, 0]
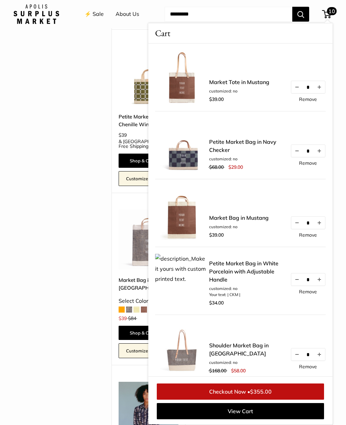
click at [253, 265] on link "Petite Market Bag in White Porcelain with Adjustable Handle" at bounding box center [246, 271] width 74 height 24
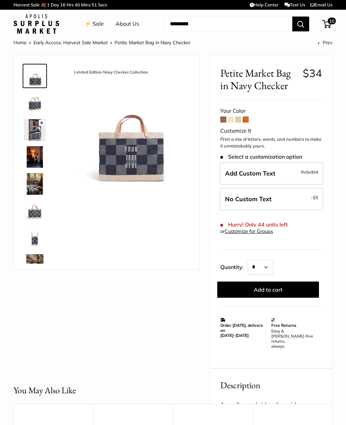
click at [303, 193] on label "No Custom Text - $5" at bounding box center [271, 199] width 104 height 22
click at [285, 287] on button "Add to cart" at bounding box center [268, 289] width 102 height 16
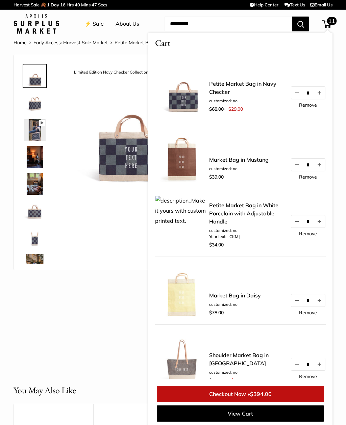
click at [79, 298] on div "Limited Edition Navy Checker Collection Pause Play % buffered 00:00 Unmute Mute…" at bounding box center [107, 209] width 186 height 309
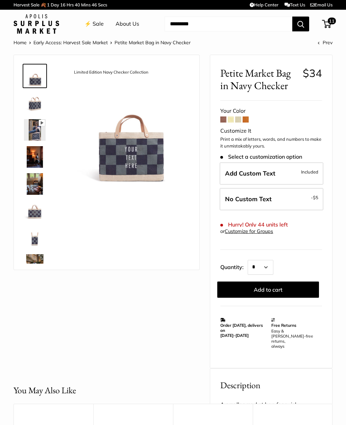
click at [329, 27] on span "11" at bounding box center [326, 24] width 9 height 8
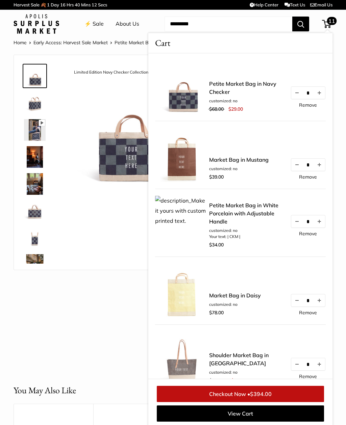
click at [73, 298] on div "Limited Edition Navy Checker Collection Pause Play % buffered 00:00 Unmute Mute…" at bounding box center [107, 209] width 186 height 309
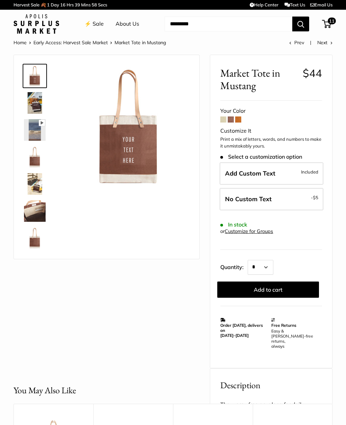
click at [286, 196] on label "No Custom Text - $5" at bounding box center [271, 199] width 104 height 22
click at [283, 290] on button "Add to cart" at bounding box center [268, 289] width 102 height 16
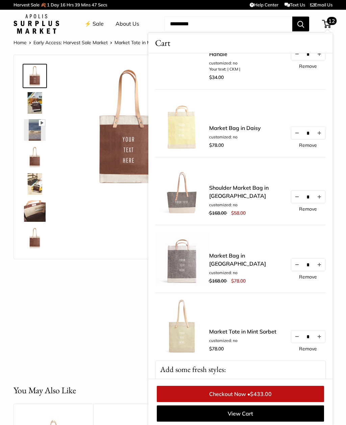
scroll to position [236, 0]
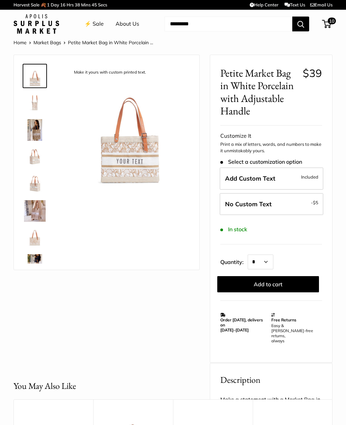
click at [298, 178] on label "Add Custom Text Included" at bounding box center [271, 178] width 104 height 22
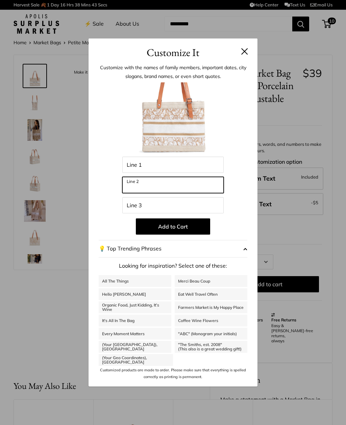
click at [209, 188] on input "Line 2" at bounding box center [172, 185] width 101 height 16
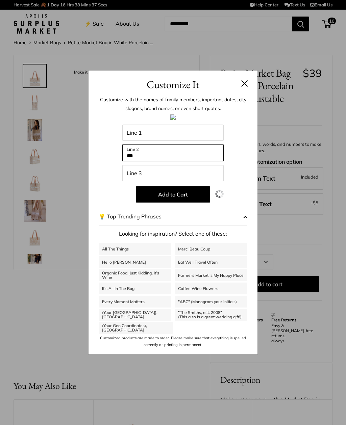
type input "***"
click at [199, 198] on button "Add to Cart" at bounding box center [173, 194] width 74 height 16
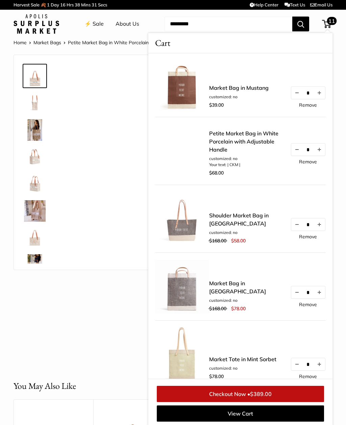
scroll to position [139, 0]
click at [292, 150] on button "Decrease quantity by 1" at bounding box center [296, 150] width 11 height 12
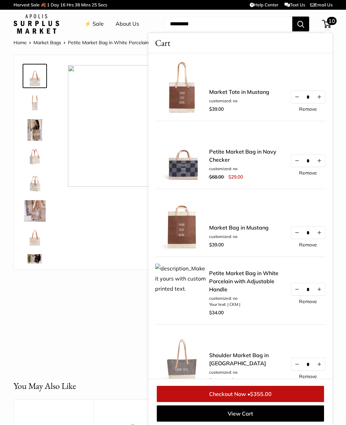
click at [33, 159] on img at bounding box center [35, 157] width 22 height 22
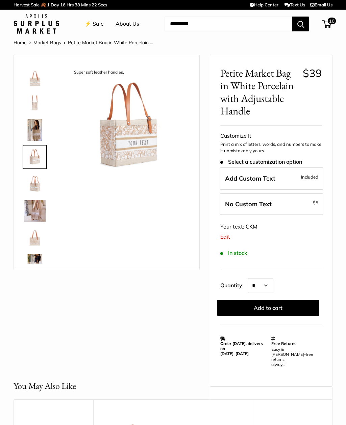
click at [328, 26] on span "10" at bounding box center [326, 24] width 9 height 8
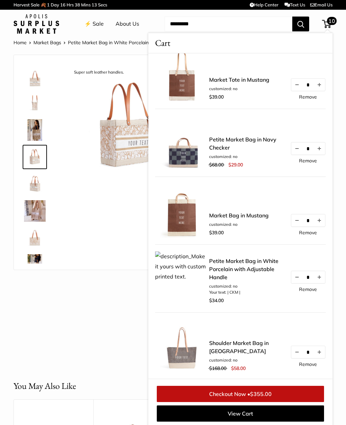
scroll to position [0, 0]
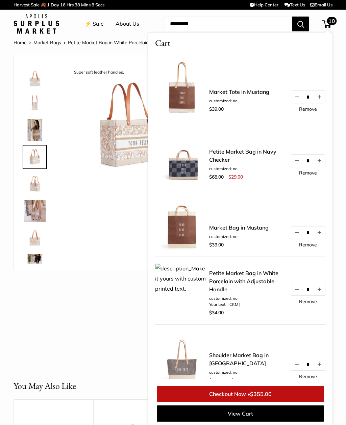
click at [50, 39] on link "Market Bags" at bounding box center [47, 42] width 28 height 6
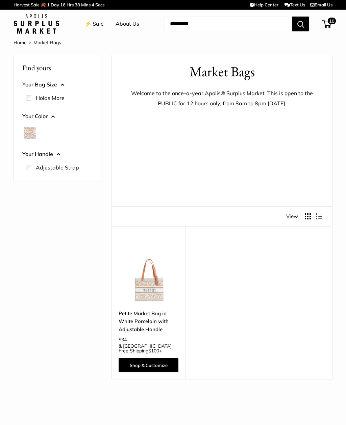
click at [99, 26] on link "⚡️ Sale" at bounding box center [93, 24] width 19 height 10
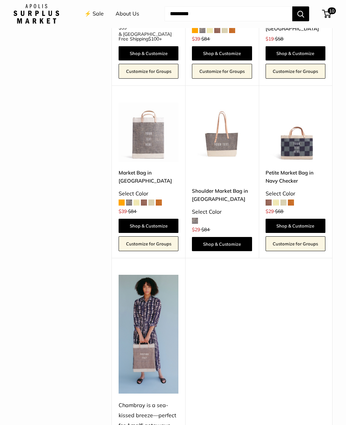
click at [331, 15] on span "10" at bounding box center [331, 11] width 8 height 7
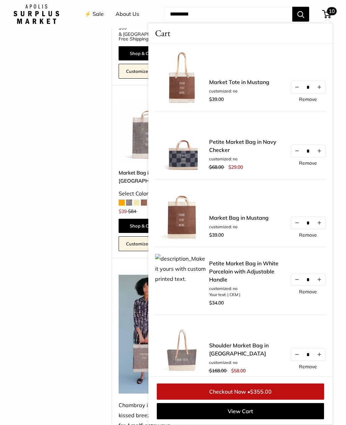
click at [258, 266] on link "Petite Market Bag in White Porcelain with Adjustable Handle" at bounding box center [246, 271] width 74 height 24
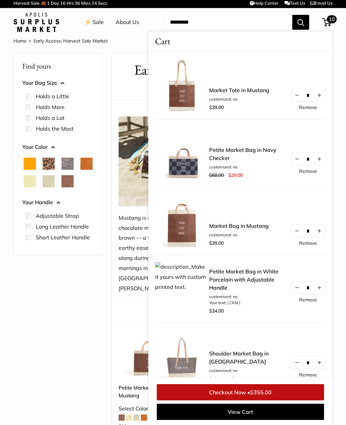
scroll to position [1156, 0]
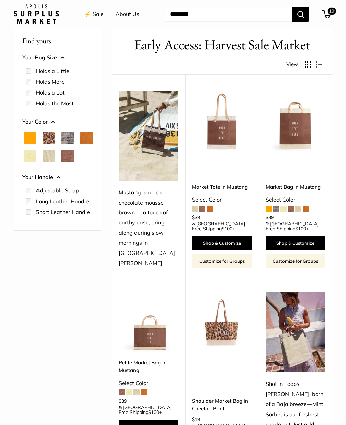
scroll to position [27, 0]
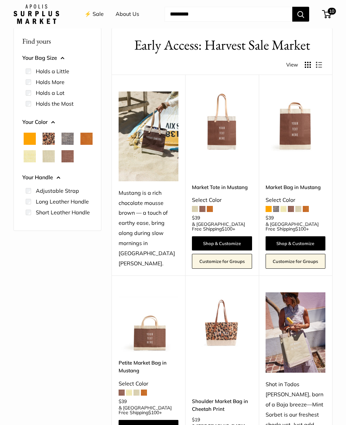
click at [329, 14] on span "10" at bounding box center [331, 11] width 8 height 7
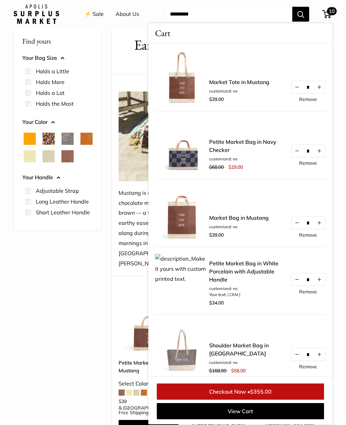
click at [309, 237] on link "Remove" at bounding box center [308, 235] width 18 height 5
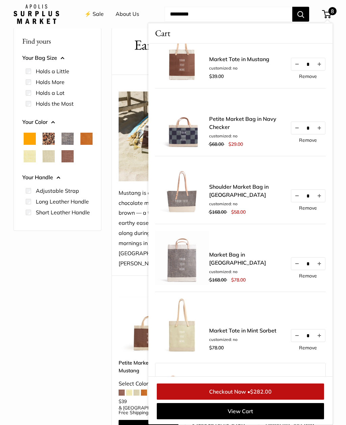
scroll to position [0, 0]
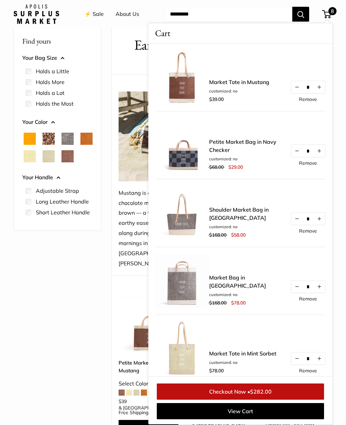
click at [64, 325] on div "Find yours Your Bag Size Holds a Little" at bounding box center [58, 240] width 88 height 425
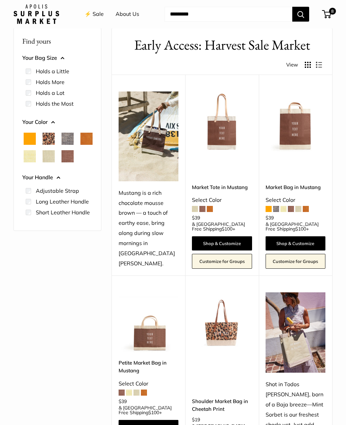
click at [97, 15] on link "⚡️ Sale" at bounding box center [93, 14] width 19 height 10
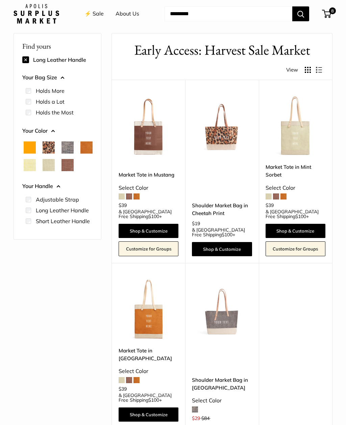
scroll to position [22, 0]
click at [328, 15] on span "8" at bounding box center [326, 14] width 9 height 8
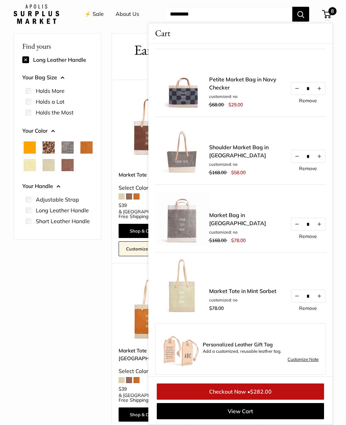
scroll to position [65, 0]
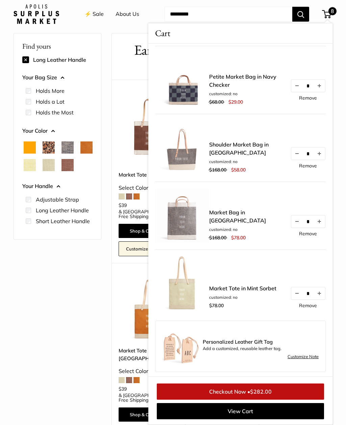
click at [300, 225] on button "Decrease quantity by 1" at bounding box center [296, 221] width 11 height 12
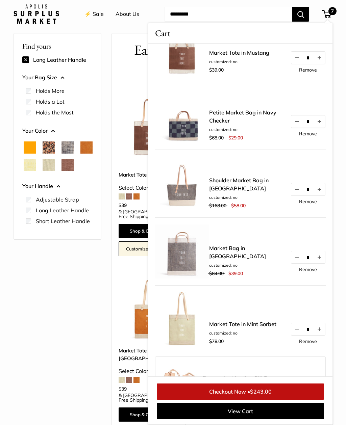
scroll to position [0, 0]
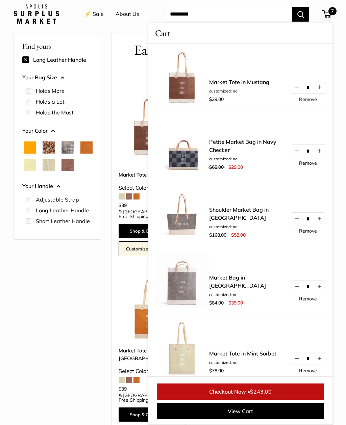
click at [176, 286] on img at bounding box center [182, 281] width 54 height 54
click at [255, 284] on link "Market Bag in [GEOGRAPHIC_DATA]" at bounding box center [246, 281] width 74 height 16
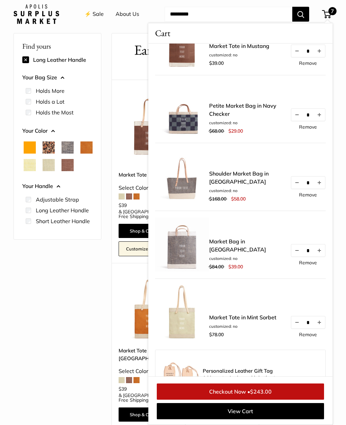
scroll to position [37, 0]
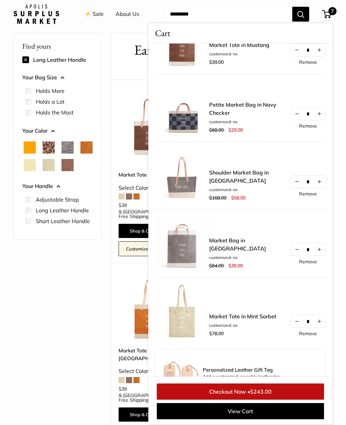
click at [296, 321] on button "Decrease quantity by 1" at bounding box center [296, 321] width 11 height 12
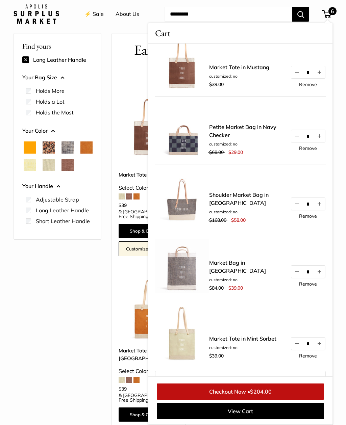
scroll to position [0, 0]
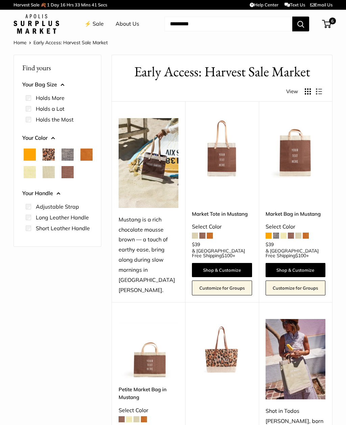
click at [326, 23] on span "6" at bounding box center [326, 24] width 9 height 8
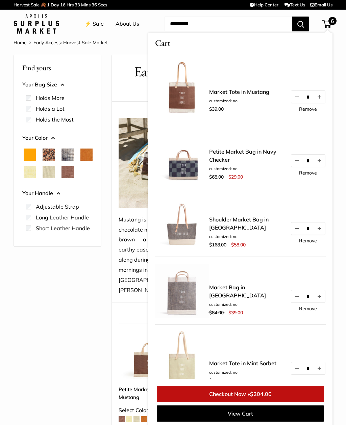
click at [59, 287] on div "Find yours Your Bag Size Holds the Most" at bounding box center [58, 267] width 88 height 425
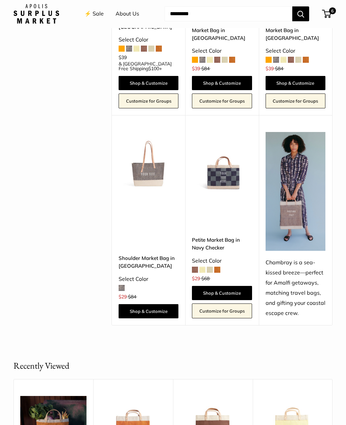
scroll to position [1113, 0]
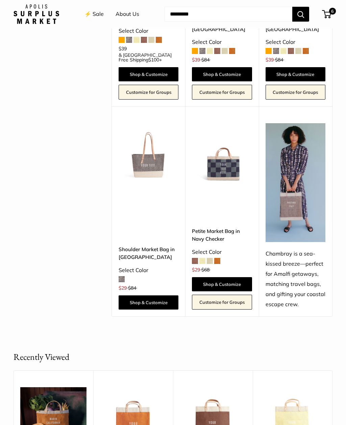
click at [240, 144] on img at bounding box center [222, 153] width 60 height 60
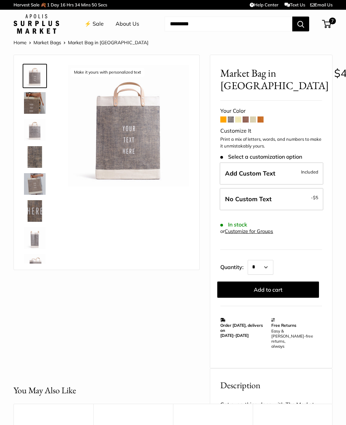
click at [31, 181] on img at bounding box center [35, 184] width 22 height 22
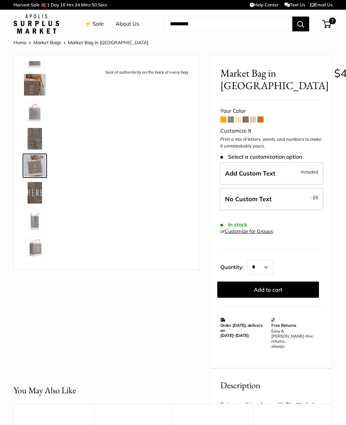
scroll to position [21, 0]
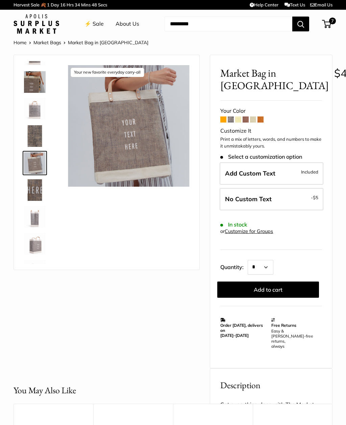
click at [32, 109] on img at bounding box center [35, 109] width 22 height 22
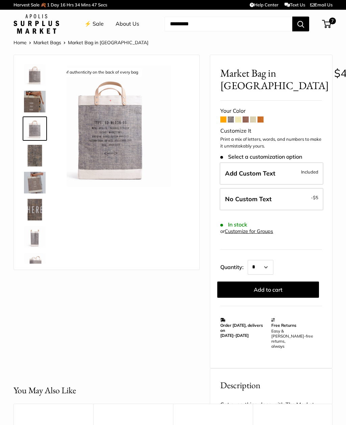
scroll to position [0, 0]
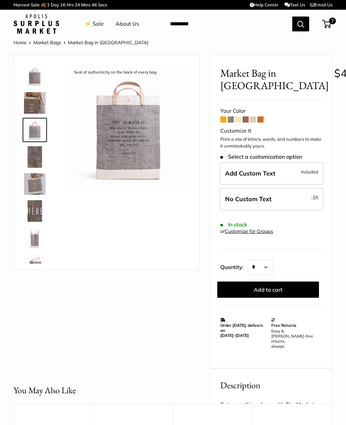
click at [32, 162] on img at bounding box center [35, 157] width 22 height 22
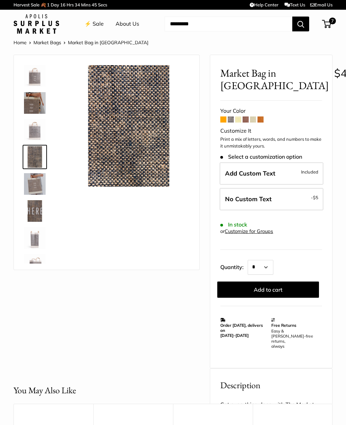
click at [32, 182] on img at bounding box center [35, 184] width 22 height 22
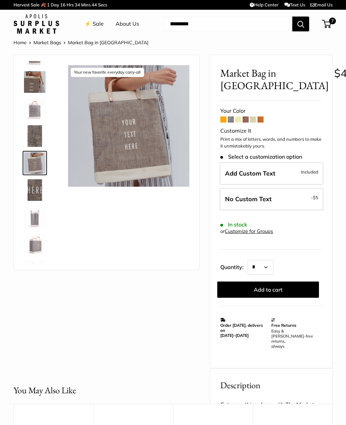
click at [32, 182] on img at bounding box center [35, 190] width 22 height 22
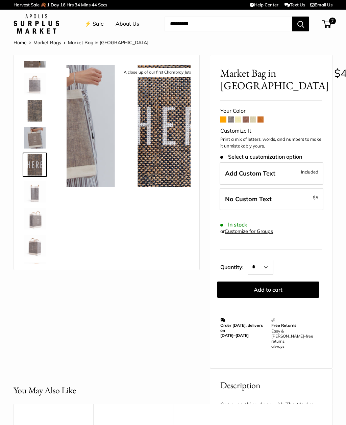
scroll to position [48, 0]
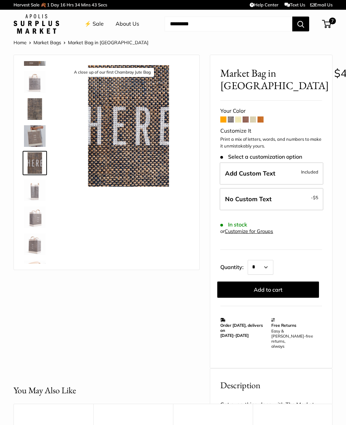
click at [34, 187] on img at bounding box center [35, 190] width 22 height 22
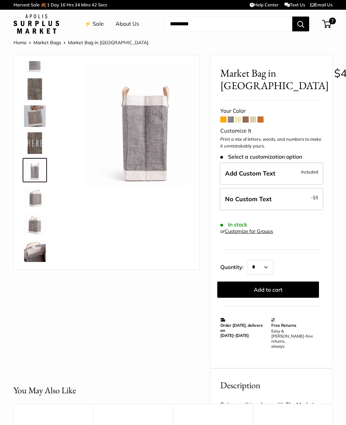
scroll to position [75, 0]
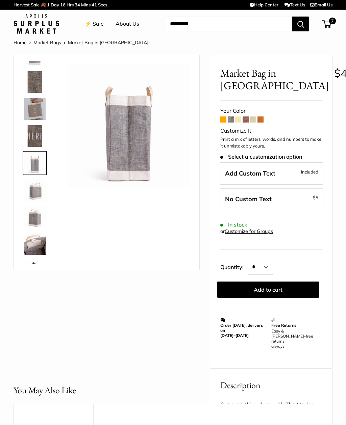
click at [32, 191] on img at bounding box center [35, 190] width 22 height 22
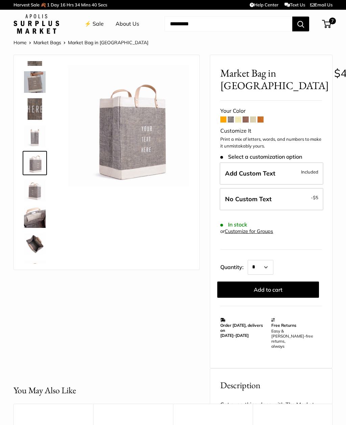
click at [33, 191] on img at bounding box center [35, 190] width 22 height 22
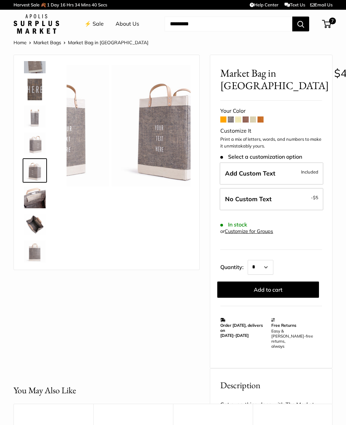
scroll to position [124, 0]
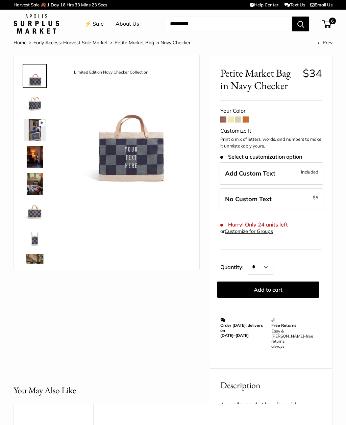
click at [247, 119] on span at bounding box center [245, 119] width 6 height 6
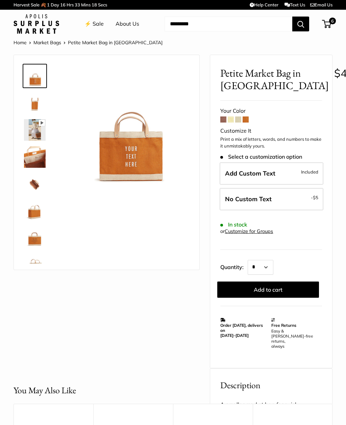
click at [239, 120] on span at bounding box center [238, 119] width 6 height 6
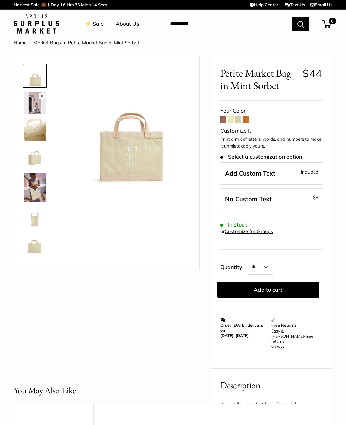
click at [231, 117] on span at bounding box center [230, 119] width 6 height 6
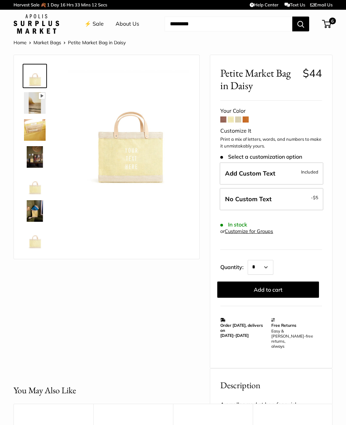
click at [225, 118] on span at bounding box center [223, 119] width 6 height 6
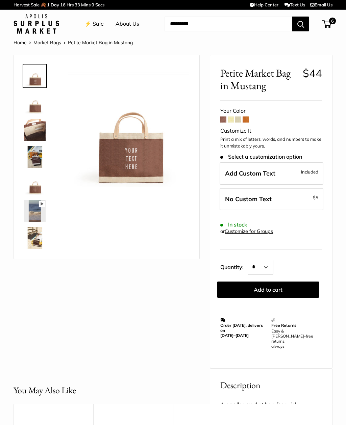
click at [239, 118] on span at bounding box center [238, 119] width 6 height 6
click at [95, 22] on link "⚡️ Sale" at bounding box center [93, 24] width 19 height 10
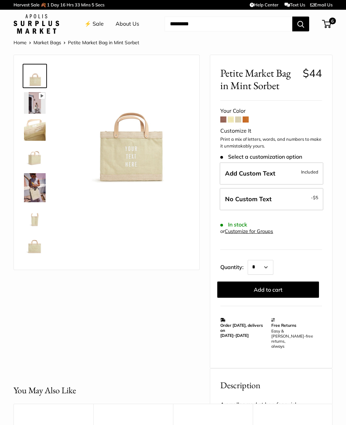
click at [239, 116] on span at bounding box center [238, 119] width 6 height 6
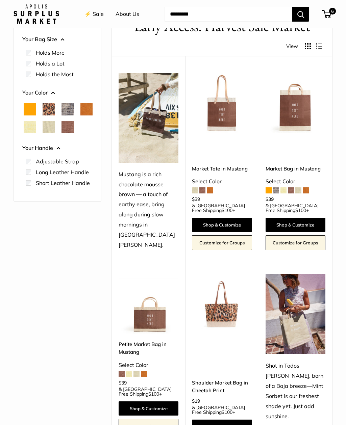
scroll to position [42, 0]
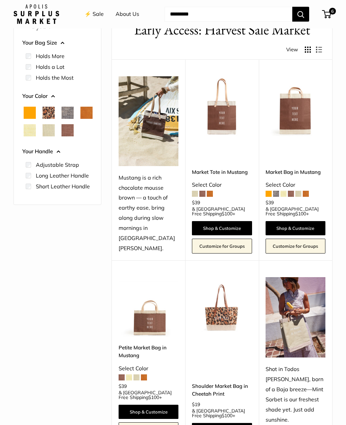
click at [329, 13] on span "6" at bounding box center [332, 11] width 7 height 7
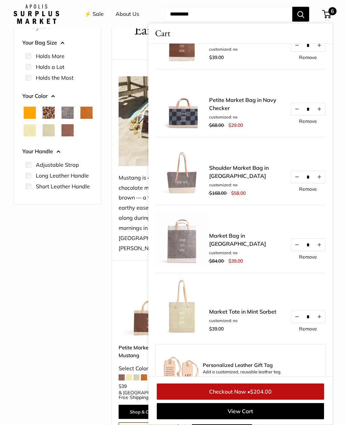
click at [297, 179] on button "Decrease quantity by 1" at bounding box center [296, 177] width 11 height 12
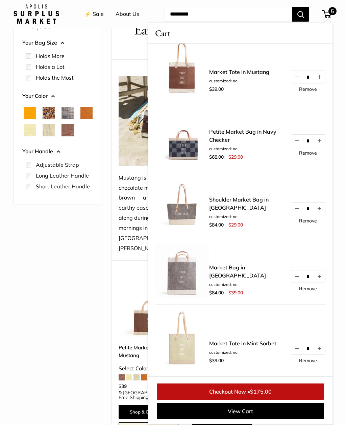
scroll to position [0, 0]
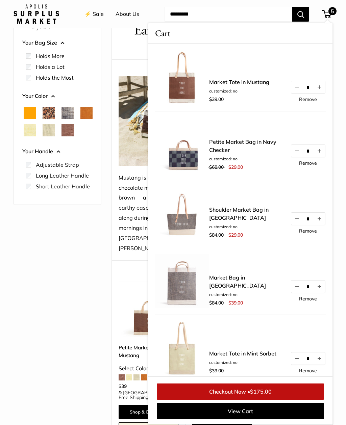
click at [74, 299] on div "Find yours Your Bag Size Holds the Most" at bounding box center [58, 225] width 88 height 425
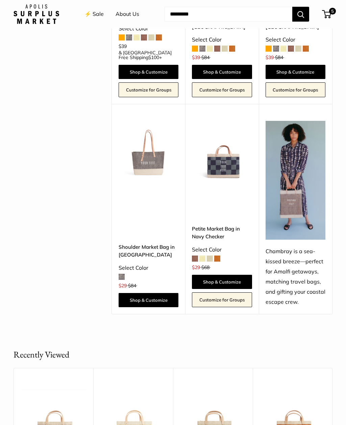
scroll to position [1118, 0]
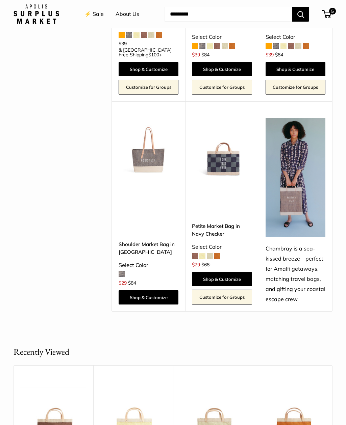
click at [327, 13] on span "5" at bounding box center [326, 14] width 9 height 8
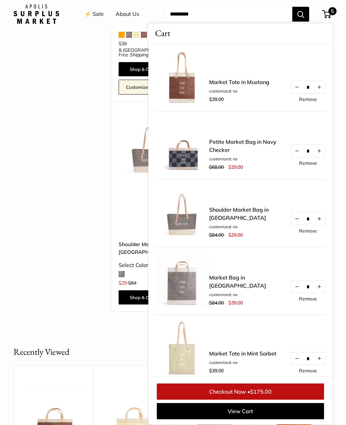
click at [257, 395] on span "$175.00" at bounding box center [261, 391] width 22 height 7
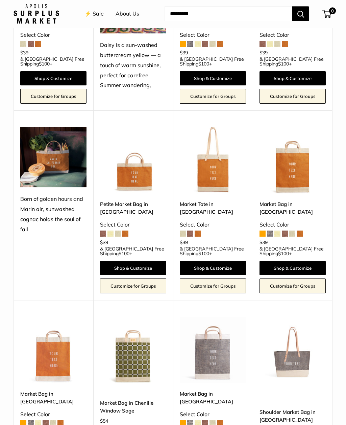
scroll to position [699, 0]
click at [217, 158] on img at bounding box center [213, 160] width 66 height 66
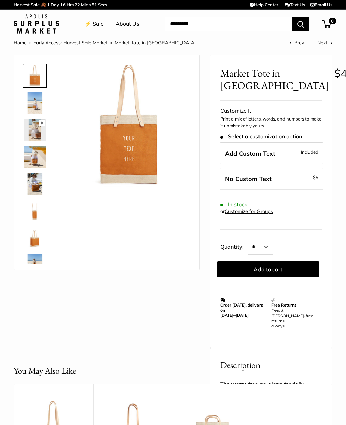
click at [39, 106] on img at bounding box center [35, 103] width 22 height 22
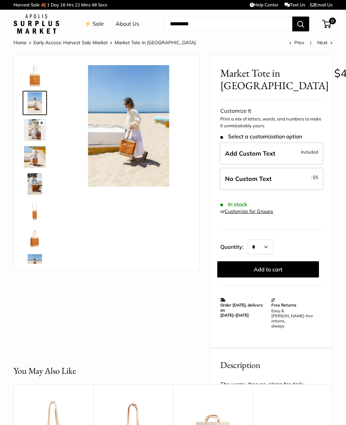
click at [31, 212] on img at bounding box center [35, 211] width 22 height 22
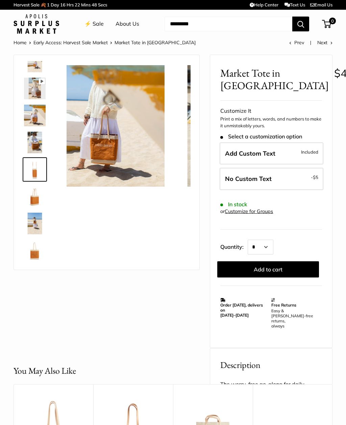
scroll to position [48, 0]
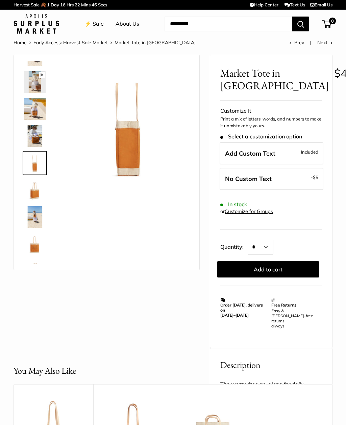
click at [31, 192] on img at bounding box center [35, 190] width 22 height 22
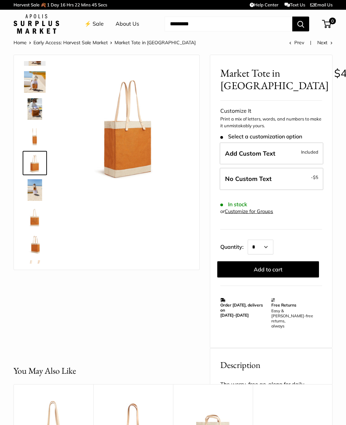
click at [32, 191] on img at bounding box center [35, 190] width 22 height 22
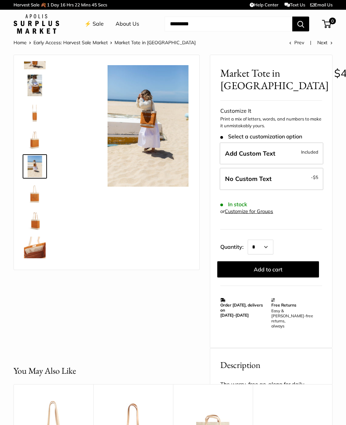
scroll to position [102, 0]
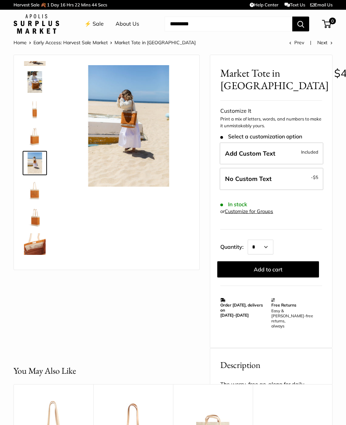
click at [31, 193] on img at bounding box center [35, 190] width 22 height 22
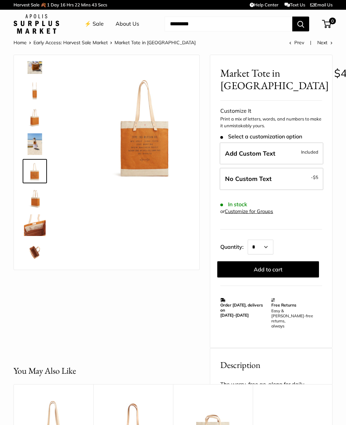
scroll to position [129, 0]
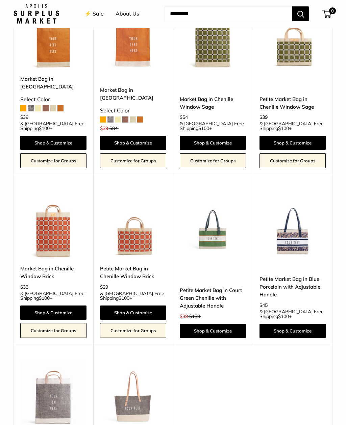
scroll to position [1015, 0]
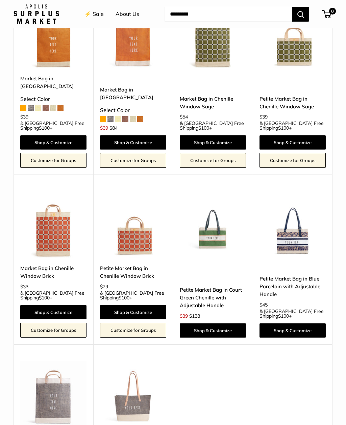
click at [299, 193] on img at bounding box center [292, 224] width 66 height 66
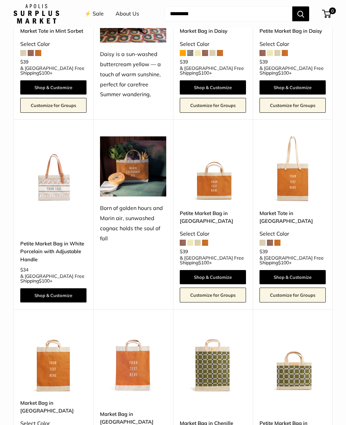
scroll to position [690, 0]
click at [44, 209] on div "Petite Market Bag in White Porcelain with Adjustable Handle $34 & USA Free Ship…" at bounding box center [53, 255] width 66 height 93
click at [46, 172] on img at bounding box center [53, 169] width 66 height 66
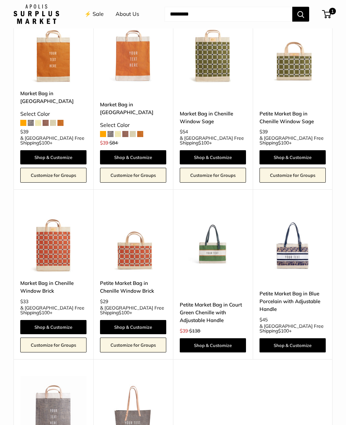
scroll to position [999, 0]
click at [301, 216] on img at bounding box center [292, 240] width 66 height 66
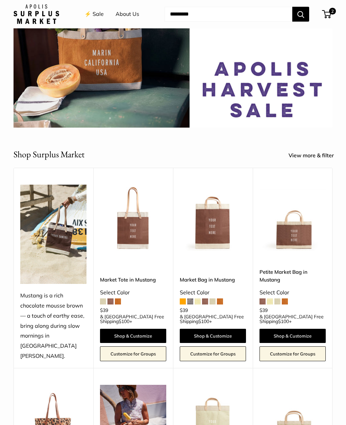
scroll to position [0, 0]
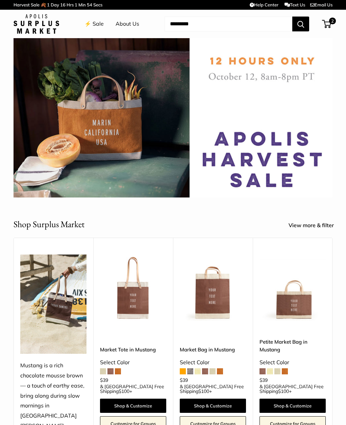
click at [331, 18] on span "2" at bounding box center [332, 21] width 7 height 7
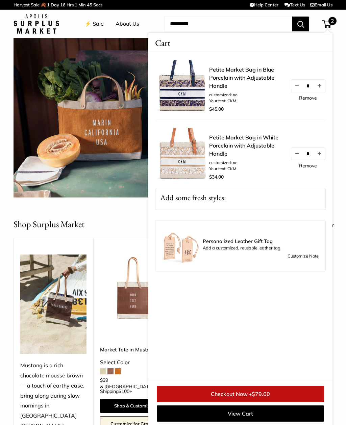
click at [308, 96] on link "Remove" at bounding box center [308, 98] width 18 height 5
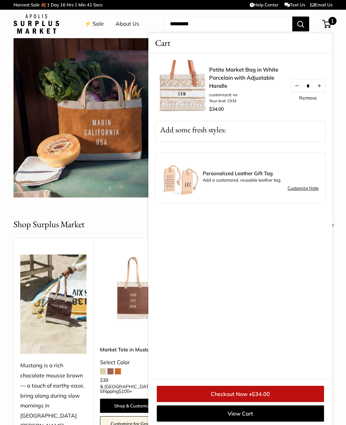
click at [235, 73] on link "Petite Market Bag in White Porcelain with Adjustable Handle" at bounding box center [246, 77] width 74 height 24
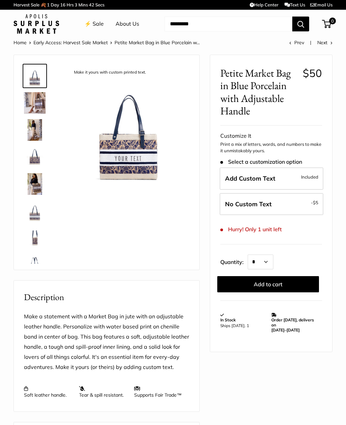
click at [37, 106] on img at bounding box center [35, 103] width 22 height 22
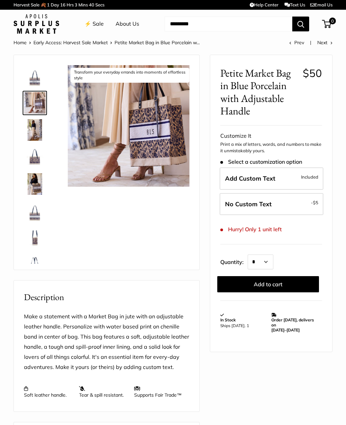
click at [34, 133] on img at bounding box center [35, 130] width 22 height 22
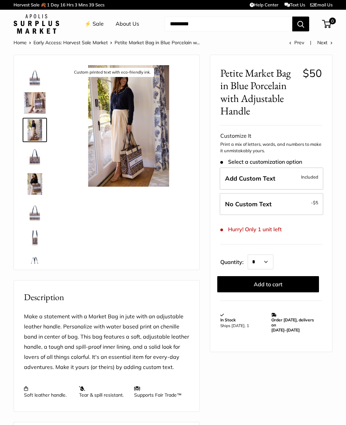
click at [33, 156] on img at bounding box center [35, 157] width 22 height 22
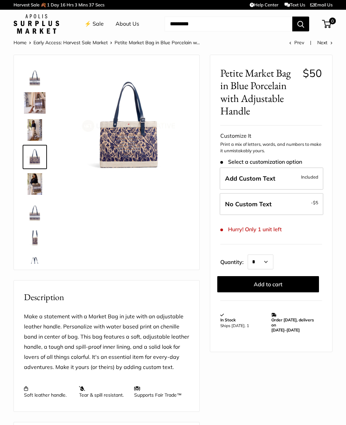
click at [33, 184] on img at bounding box center [35, 184] width 22 height 22
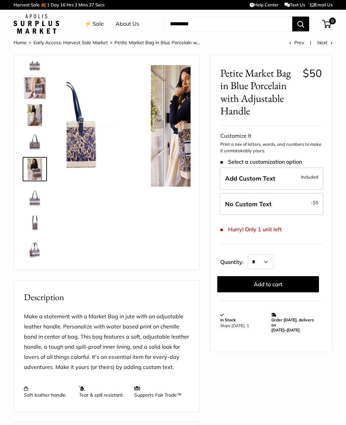
scroll to position [16, 0]
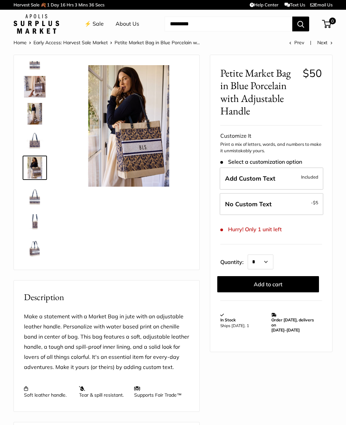
click at [30, 187] on img at bounding box center [35, 195] width 22 height 22
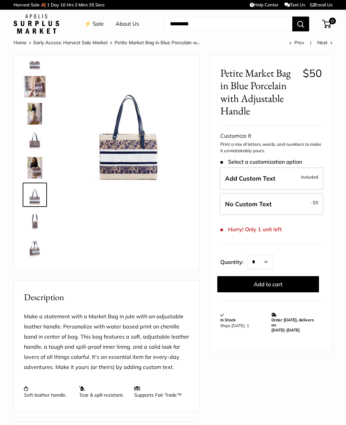
click at [35, 217] on img at bounding box center [35, 222] width 22 height 22
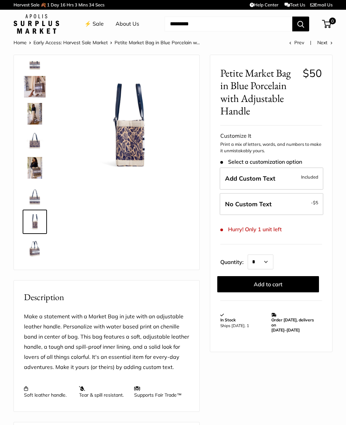
click at [33, 248] on img at bounding box center [35, 249] width 22 height 22
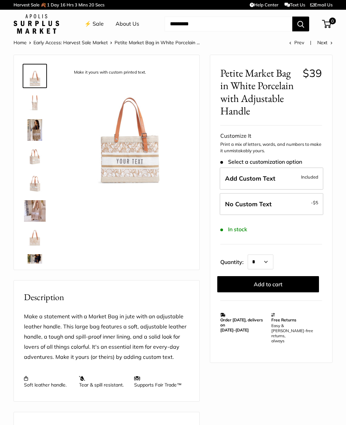
click at [299, 182] on label "Add Custom Text Included" at bounding box center [271, 178] width 104 height 22
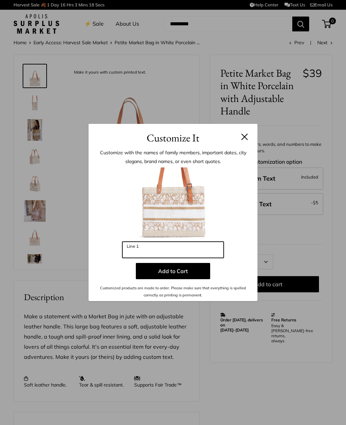
click at [205, 250] on input "Line 1" at bounding box center [172, 250] width 101 height 16
type input "***"
click at [195, 277] on button "Add to Cart" at bounding box center [173, 271] width 74 height 16
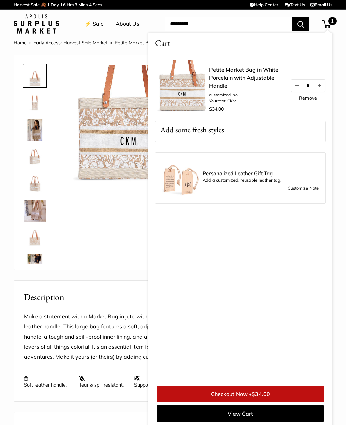
click at [116, 336] on p "Make a statement with a Market Bag in jute with an adjustable leather handle. T…" at bounding box center [106, 337] width 165 height 51
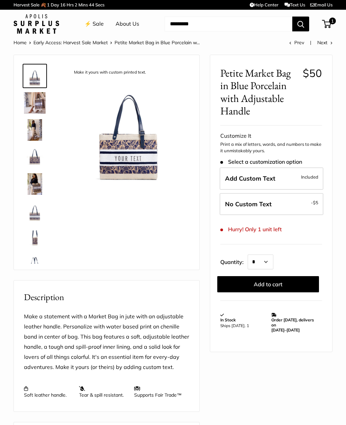
click at [308, 170] on label "Add Custom Text Included" at bounding box center [271, 178] width 104 height 22
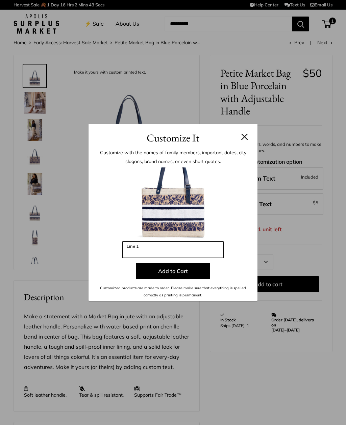
click at [190, 249] on input "Line 1" at bounding box center [172, 250] width 101 height 16
type input "***"
click at [203, 270] on button "Add to Cart" at bounding box center [173, 271] width 74 height 16
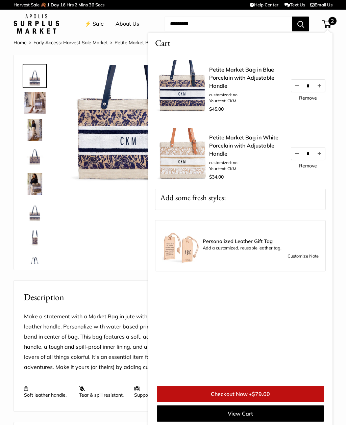
click at [108, 334] on p "Make a statement with a Market Bag in jute with an adjustable leather handle. P…" at bounding box center [106, 342] width 165 height 60
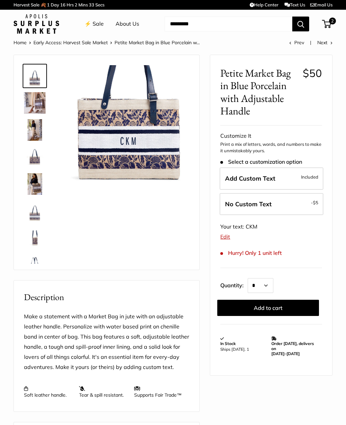
click at [330, 22] on span "2" at bounding box center [332, 21] width 7 height 7
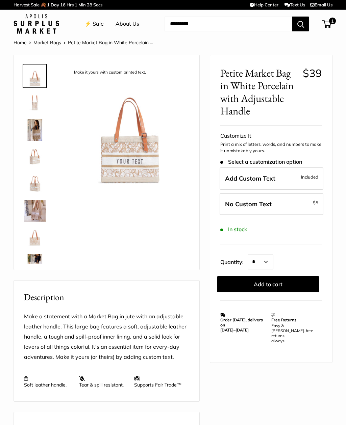
click at [332, 22] on span "1" at bounding box center [332, 21] width 7 height 7
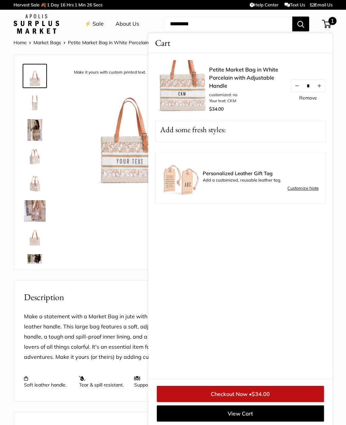
click at [109, 326] on p "Make a statement with a Market Bag in jute with an adjustable leather handle. T…" at bounding box center [106, 337] width 165 height 51
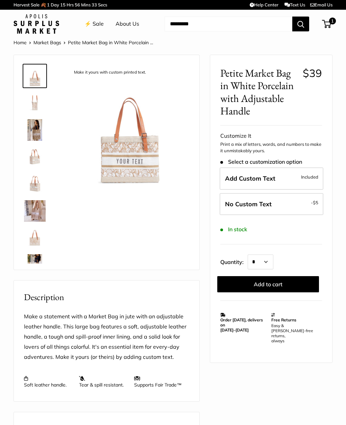
click at [30, 33] on img at bounding box center [37, 24] width 46 height 20
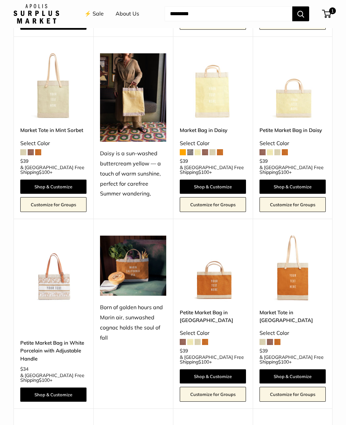
click at [327, 12] on span "1" at bounding box center [326, 14] width 9 height 8
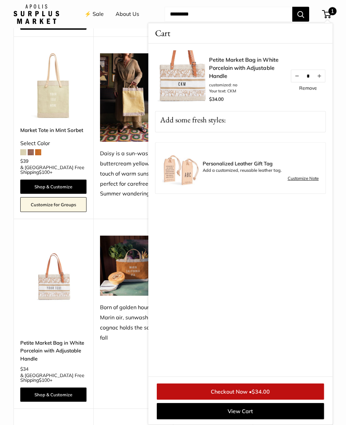
click at [308, 89] on link "Remove" at bounding box center [308, 88] width 18 height 5
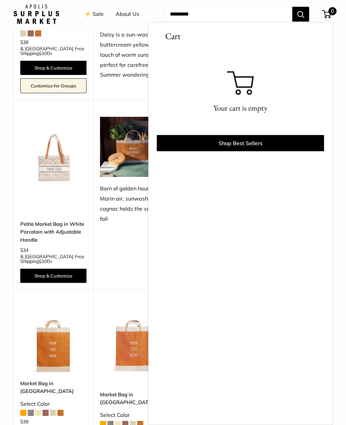
click at [12, 288] on div "**********" at bounding box center [173, 178] width 346 height 1300
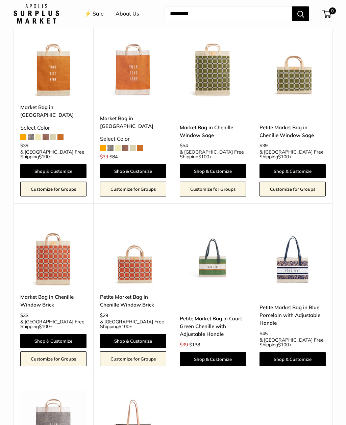
scroll to position [986, 0]
click at [284, 352] on link "Shop & Customize" at bounding box center [292, 359] width 66 height 14
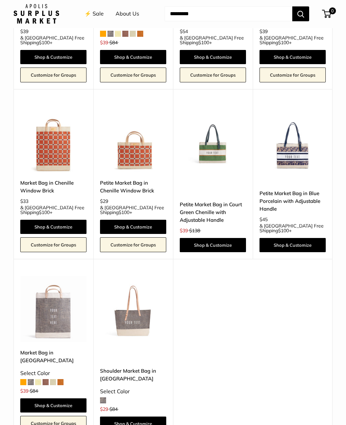
scroll to position [1100, 0]
click at [140, 417] on link "Shop & Customize" at bounding box center [133, 424] width 66 height 14
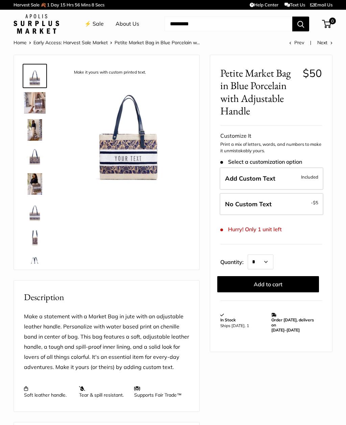
click at [34, 257] on img at bounding box center [35, 265] width 22 height 22
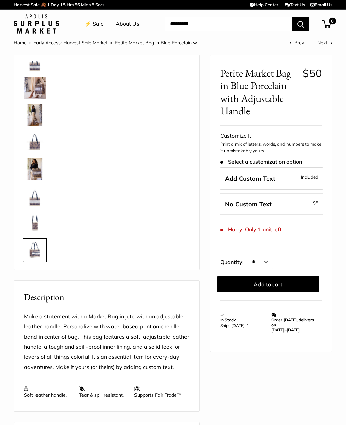
scroll to position [16, 0]
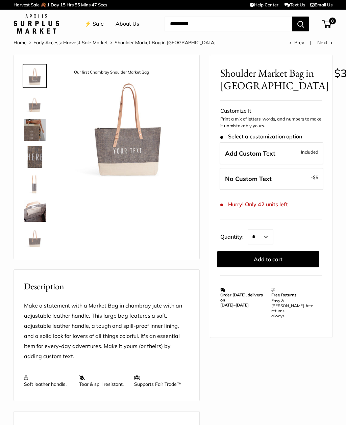
click at [300, 179] on label "No Custom Text - $5" at bounding box center [271, 179] width 104 height 22
click at [271, 235] on select "* * * * * * * * * *** *** *** *** *** *** *** *** *** *** *** *** *** *** *** *…" at bounding box center [260, 237] width 26 height 15
select select "*"
click at [275, 260] on button "Add to cart" at bounding box center [268, 259] width 102 height 16
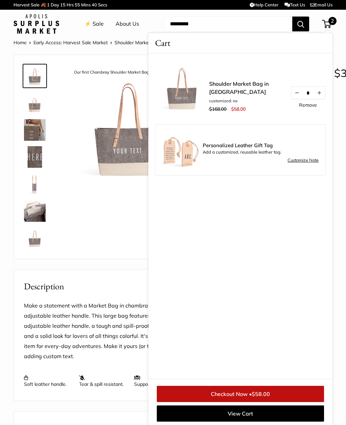
click at [115, 296] on div "Make a statement with a Market Bag in chambray jute with an adjustable leather …" at bounding box center [106, 346] width 185 height 107
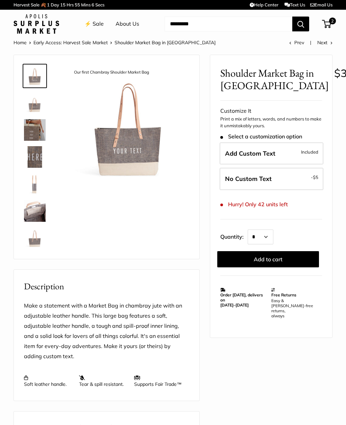
click at [328, 28] on span "2" at bounding box center [326, 24] width 9 height 8
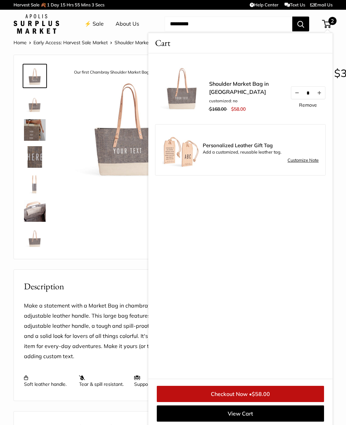
click at [295, 93] on button "Decrease quantity by 1" at bounding box center [296, 93] width 11 height 12
click at [124, 284] on h2 "Description" at bounding box center [106, 286] width 165 height 13
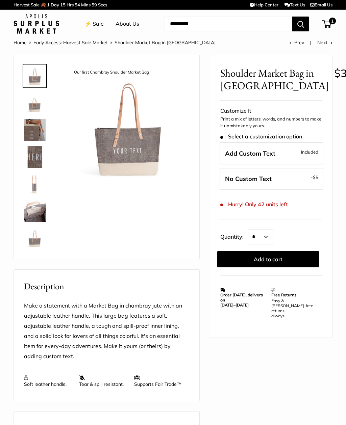
click at [45, 29] on img at bounding box center [37, 24] width 46 height 20
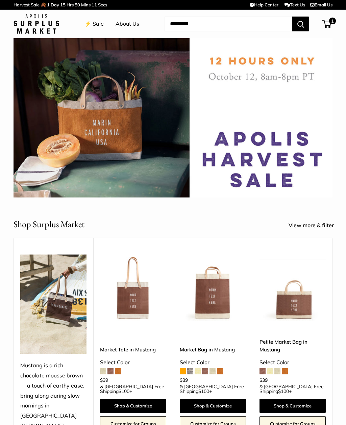
click at [48, 25] on img at bounding box center [37, 24] width 46 height 20
click at [327, 25] on span "1" at bounding box center [326, 24] width 9 height 8
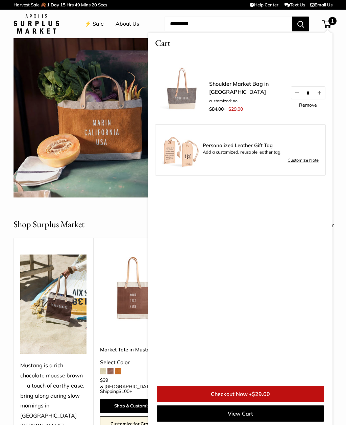
click at [307, 105] on link "Remove" at bounding box center [308, 105] width 18 height 5
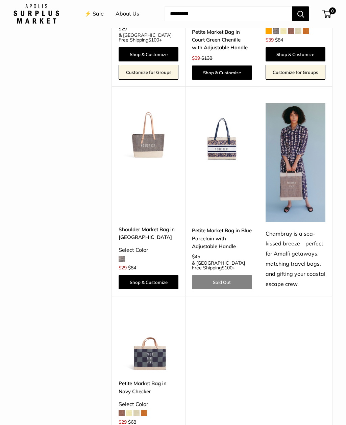
scroll to position [1469, 0]
click at [159, 309] on img at bounding box center [148, 343] width 60 height 60
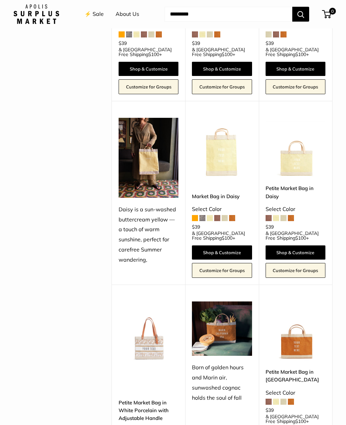
scroll to position [562, 0]
